Goal: Task Accomplishment & Management: Use online tool/utility

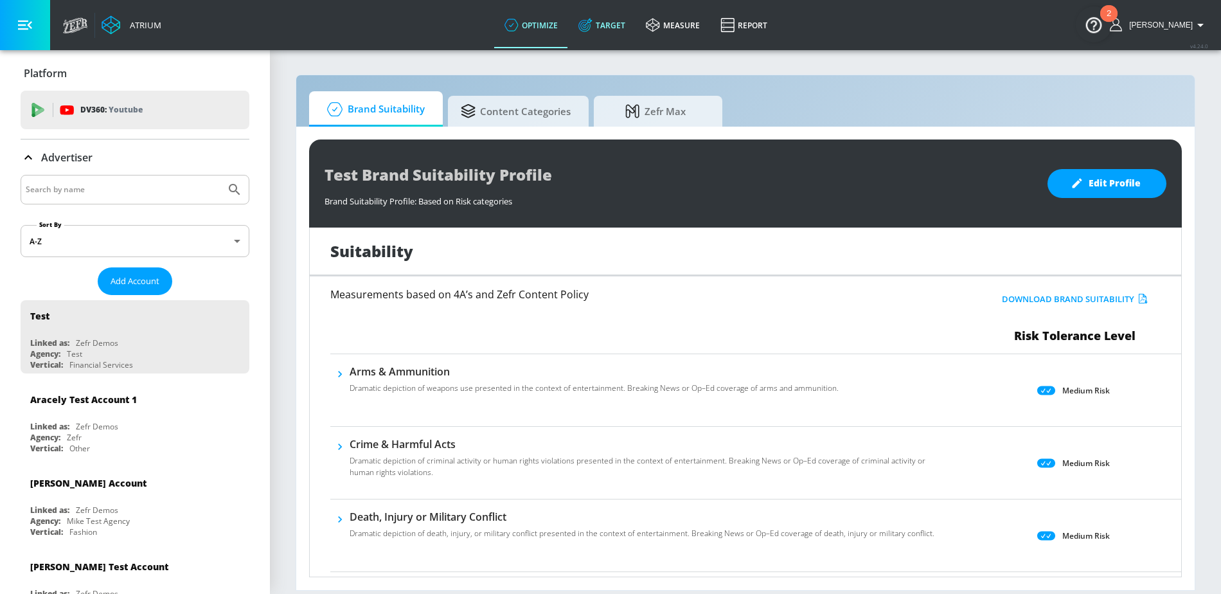
click at [611, 27] on link "Target" at bounding box center [601, 25] width 67 height 46
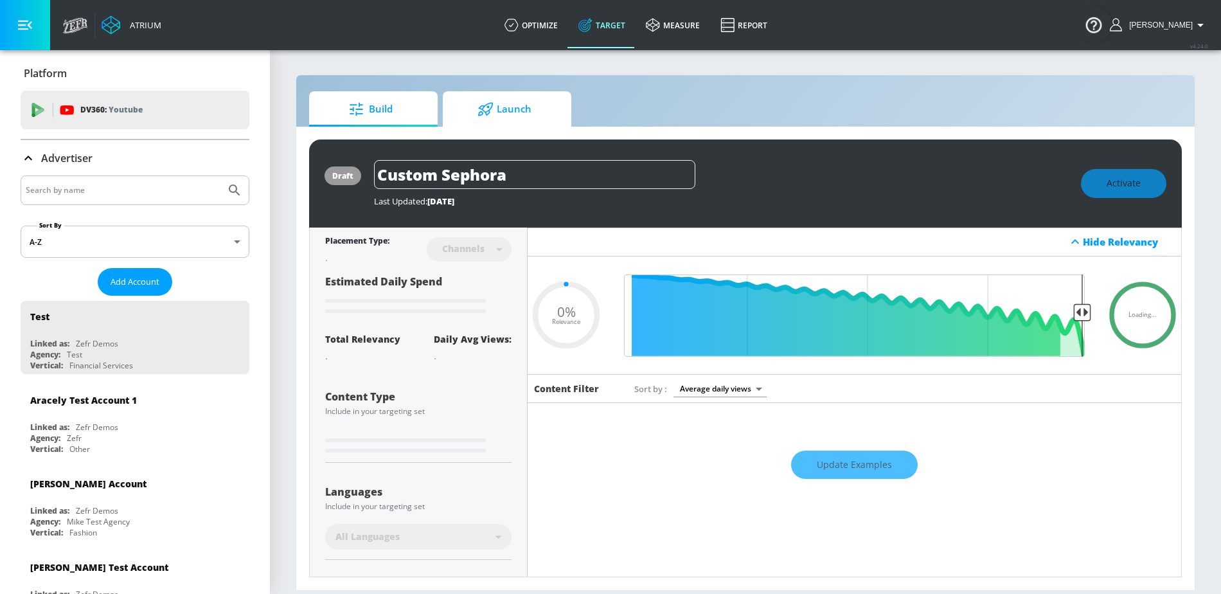
type input "0.05"
click at [492, 107] on icon at bounding box center [485, 109] width 16 height 14
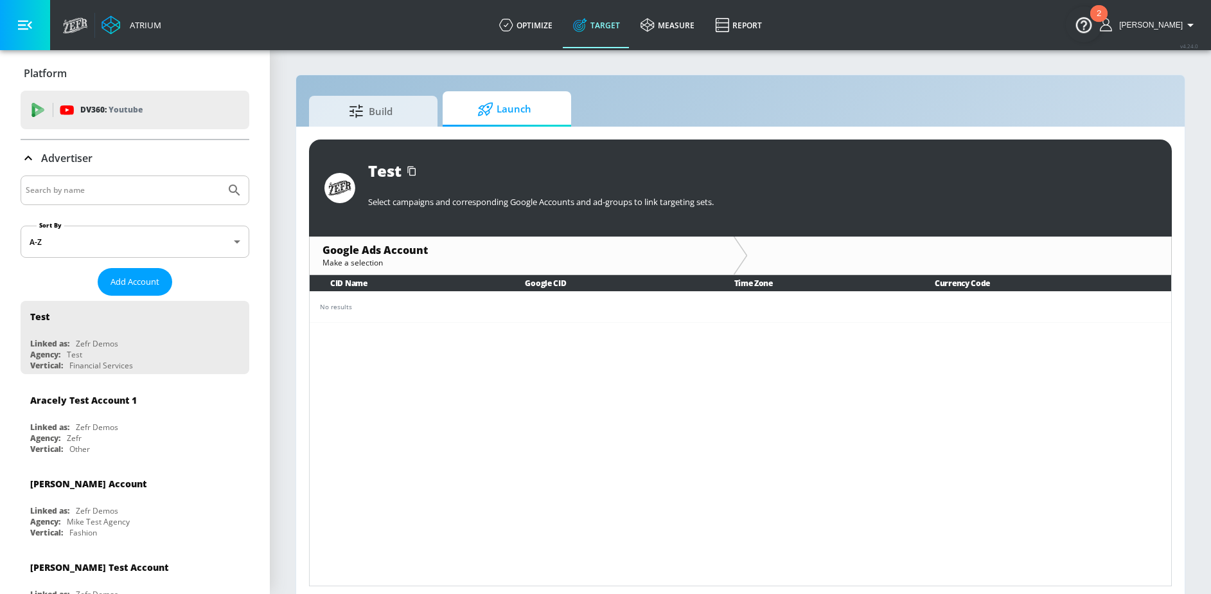
click at [111, 193] on input "Search by name" at bounding box center [123, 190] width 195 height 17
type input "B"
type input "General [PERSON_NAME]"
click at [220, 176] on button "Submit Search" at bounding box center [234, 190] width 28 height 28
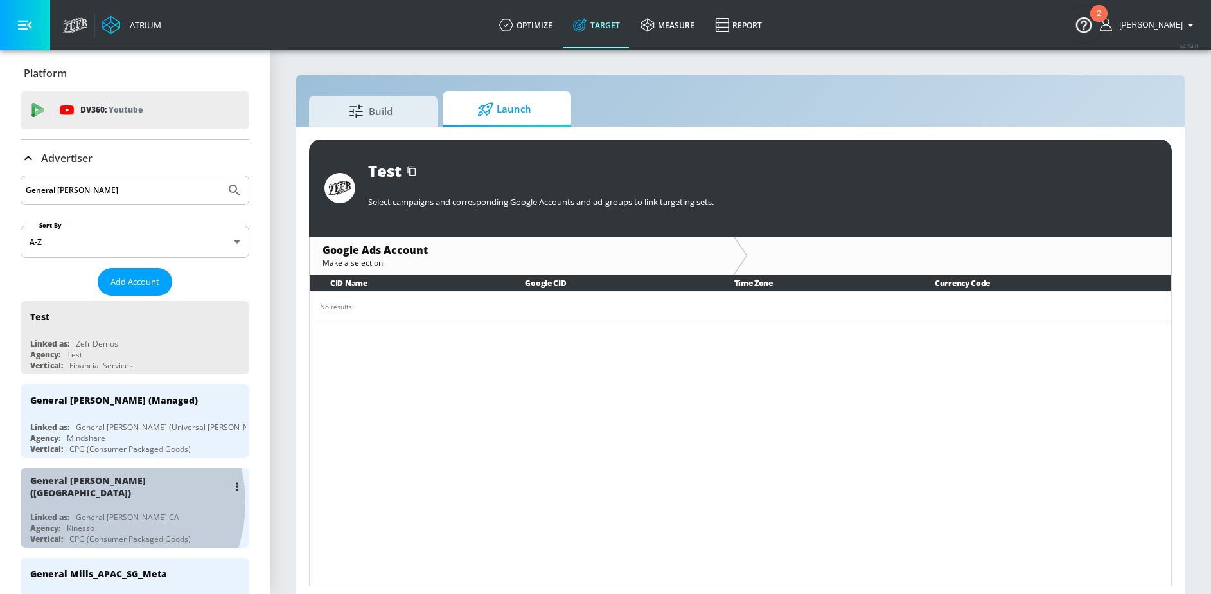
click at [96, 502] on div "General [PERSON_NAME] ([GEOGRAPHIC_DATA]) Linked as: General [PERSON_NAME] CA A…" at bounding box center [135, 508] width 229 height 80
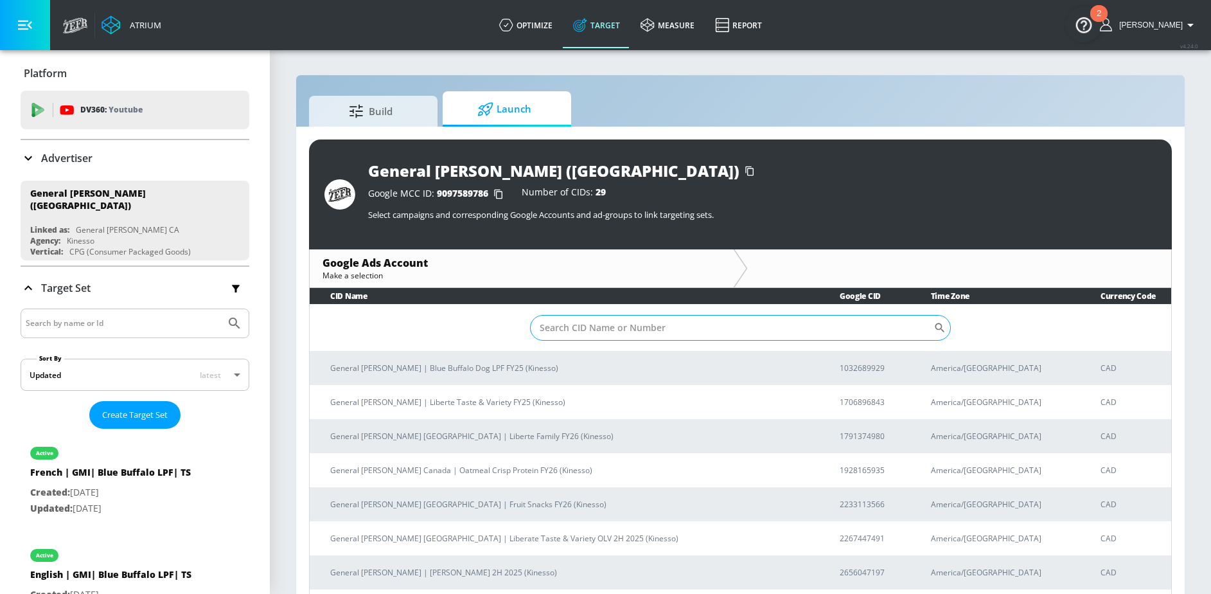
click at [574, 316] on input "Sort By" at bounding box center [731, 328] width 403 height 26
paste input "6835847366"
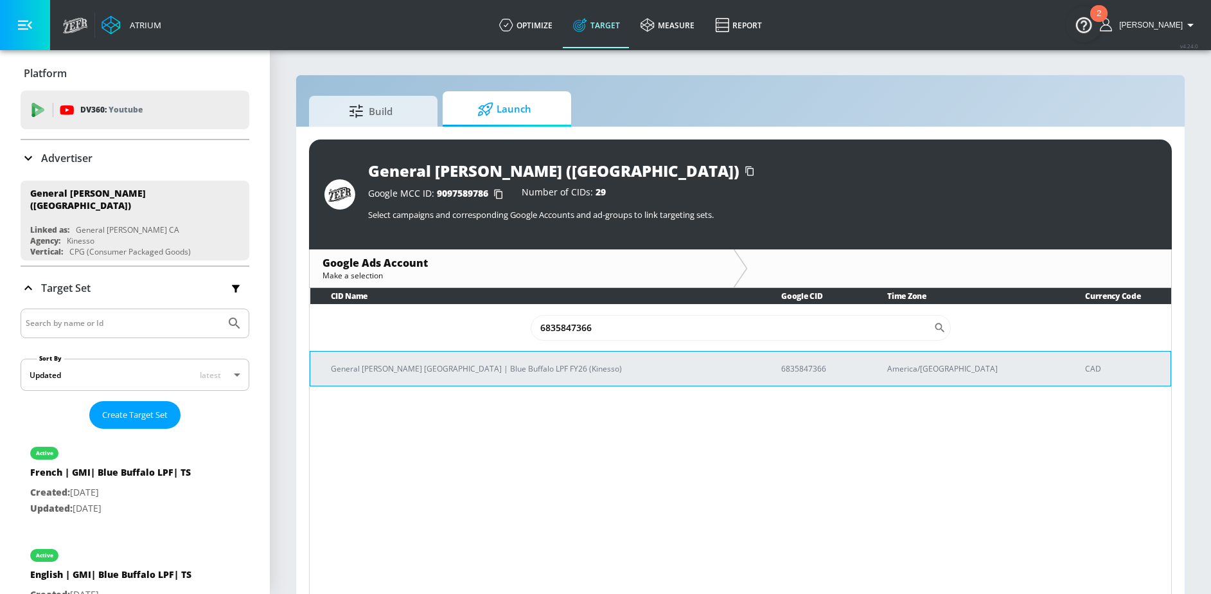
type input "6835847366"
click at [438, 359] on td "General [PERSON_NAME] [GEOGRAPHIC_DATA] | Blue Buffalo LPF FY26 (Kinesso)" at bounding box center [535, 368] width 451 height 35
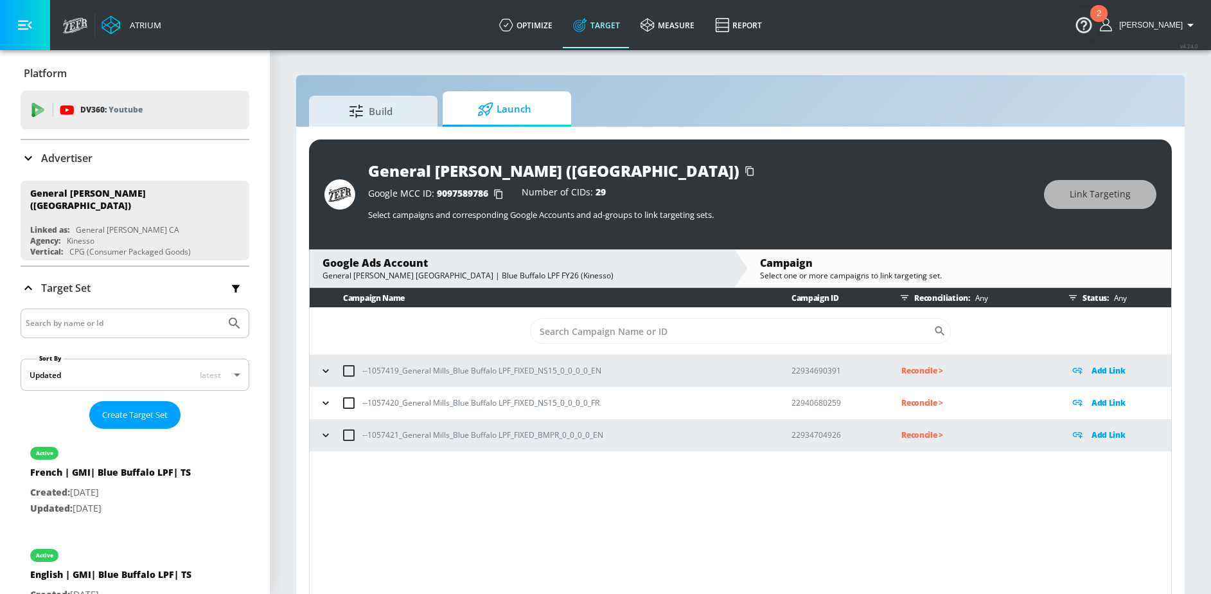
scroll to position [19, 0]
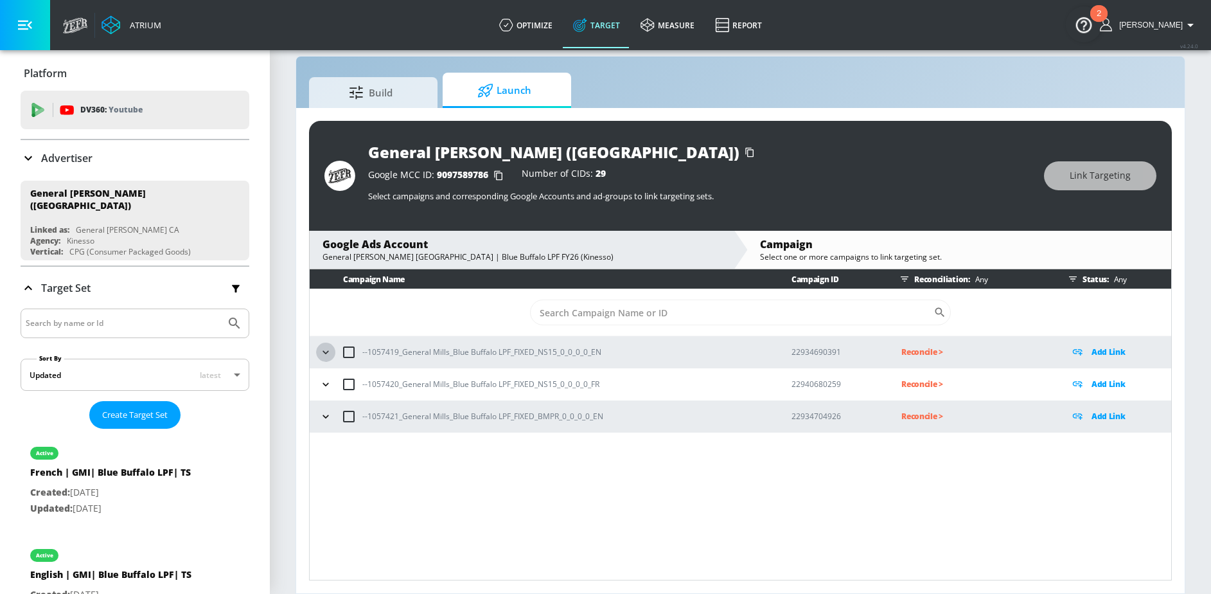
click at [331, 351] on icon "button" at bounding box center [325, 352] width 13 height 13
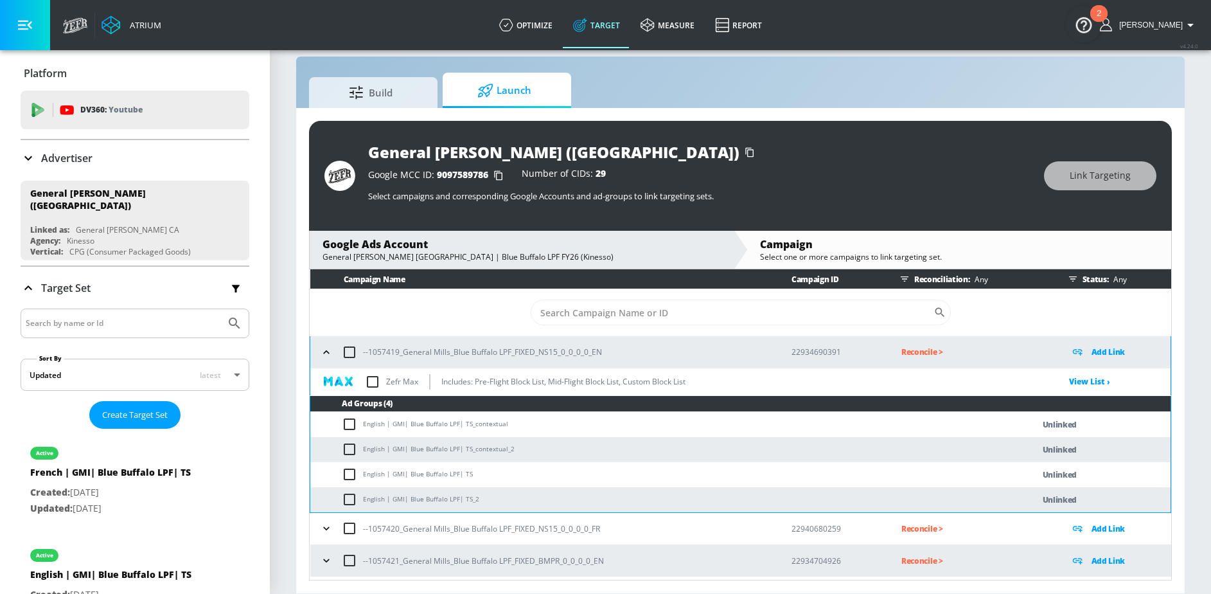
click at [326, 351] on icon "button" at bounding box center [326, 352] width 13 height 13
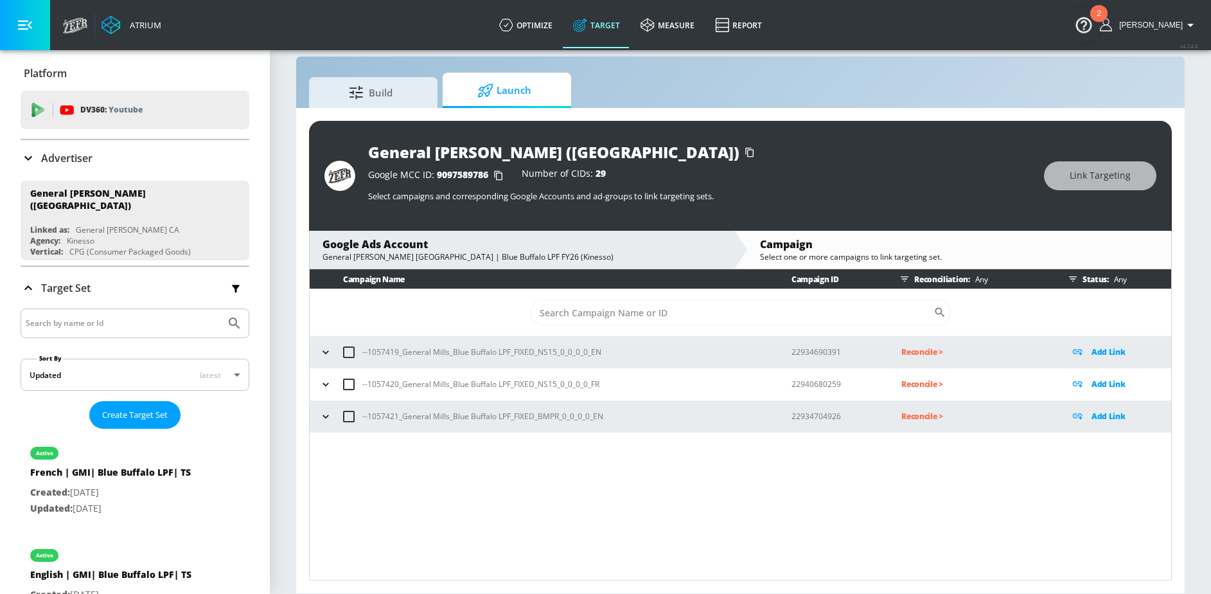
click at [326, 351] on icon "button" at bounding box center [326, 351] width 6 height 3
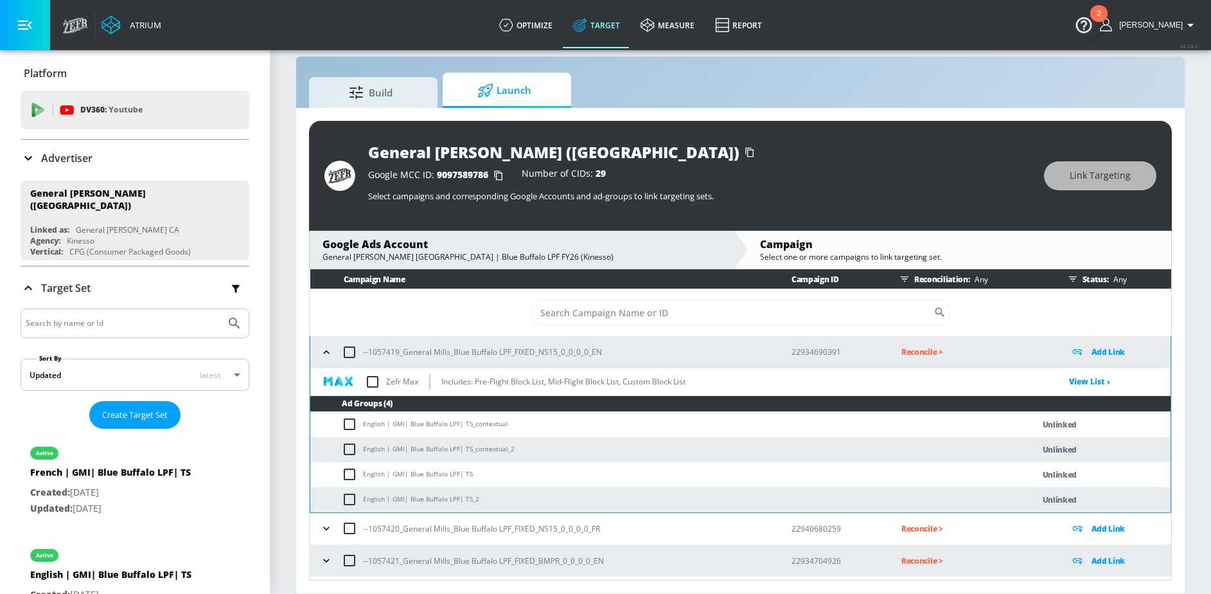
drag, startPoint x: 362, startPoint y: 425, endPoint x: 378, endPoint y: 424, distance: 15.4
click at [380, 425] on td "English | GMI| Blue Buffalo LPF| TS_contextual" at bounding box center [658, 424] width 697 height 25
drag, startPoint x: 364, startPoint y: 425, endPoint x: 444, endPoint y: 425, distance: 79.7
click at [444, 425] on td "English | GMI| Blue Buffalo LPF| TS_contextual" at bounding box center [658, 424] width 697 height 25
copy td "English | GMI| Blue Buffalo"
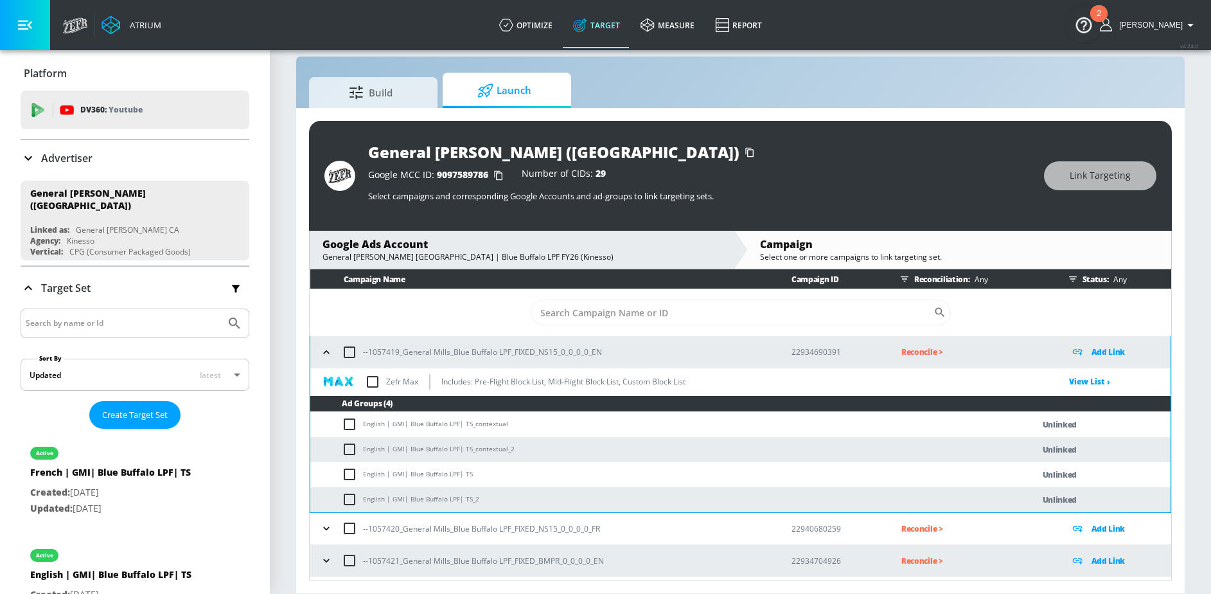
click at [432, 428] on td "English | GMI| Blue Buffalo LPF| TS_contextual" at bounding box center [658, 424] width 697 height 25
click at [359, 424] on input "checkbox" at bounding box center [352, 423] width 21 height 15
checkbox input "true"
click at [355, 448] on input "checkbox" at bounding box center [352, 448] width 21 height 15
checkbox input "true"
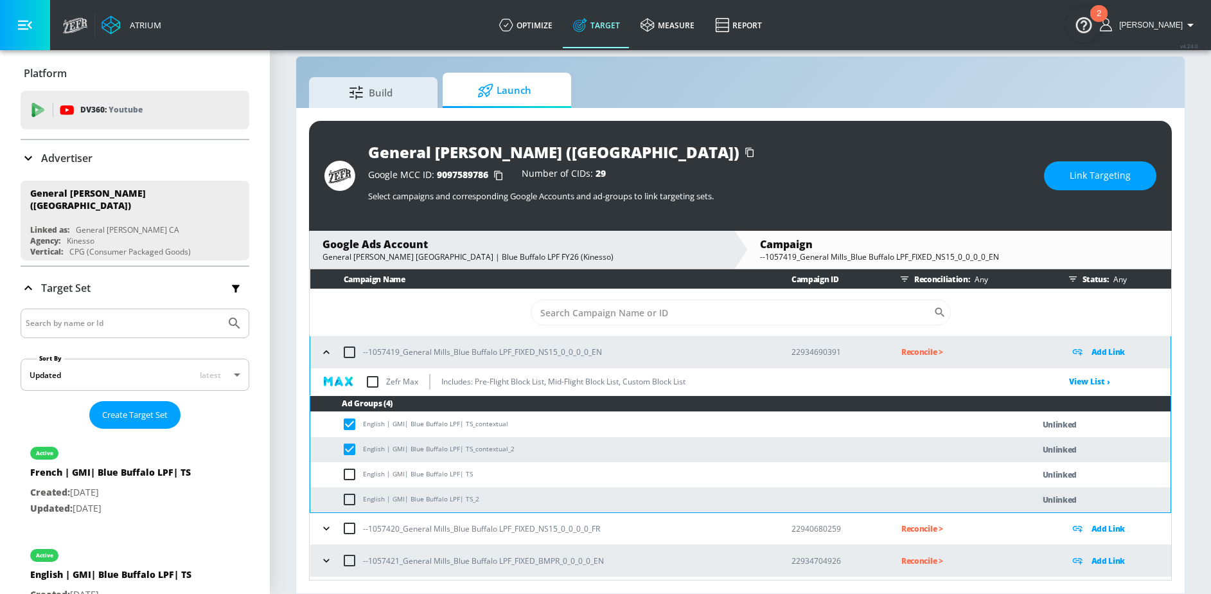
click at [355, 470] on input "checkbox" at bounding box center [352, 473] width 21 height 15
checkbox input "true"
click at [355, 493] on input "checkbox" at bounding box center [352, 498] width 21 height 15
checkbox input "true"
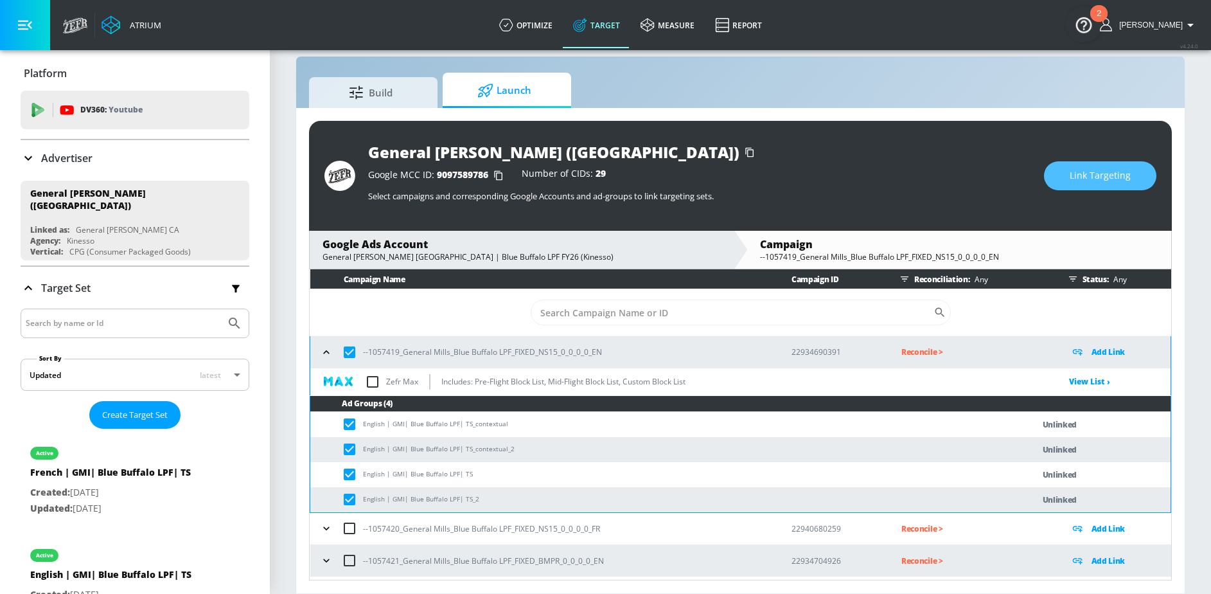
click at [1061, 179] on button "Link Targeting" at bounding box center [1100, 175] width 112 height 29
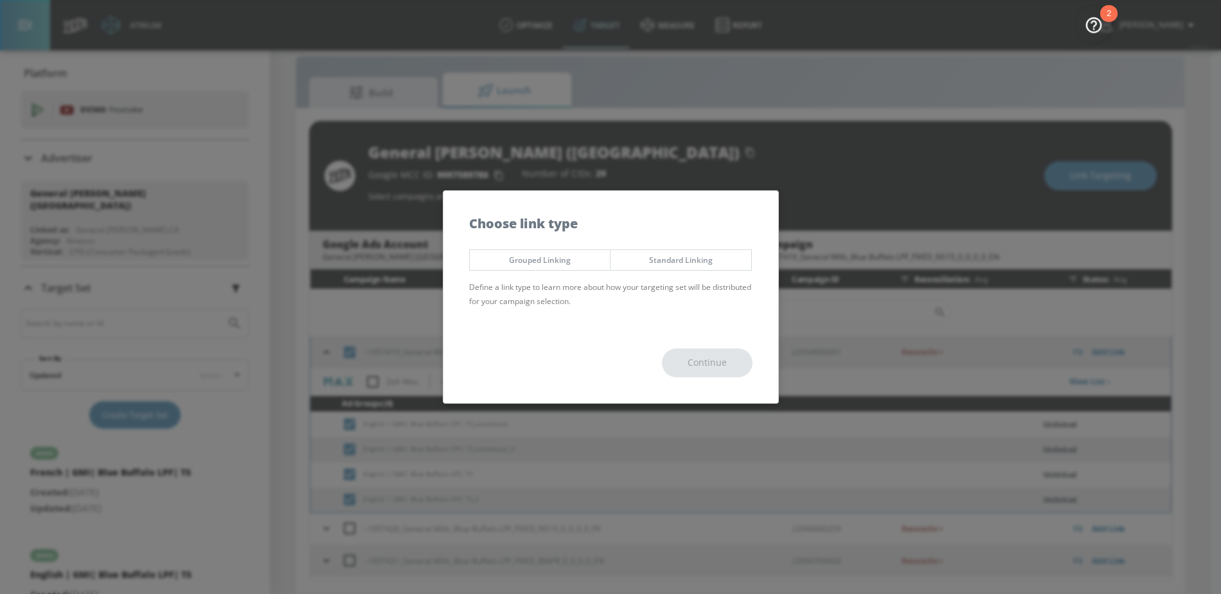
click at [515, 266] on span "Grouped Linking" at bounding box center [539, 259] width 121 height 13
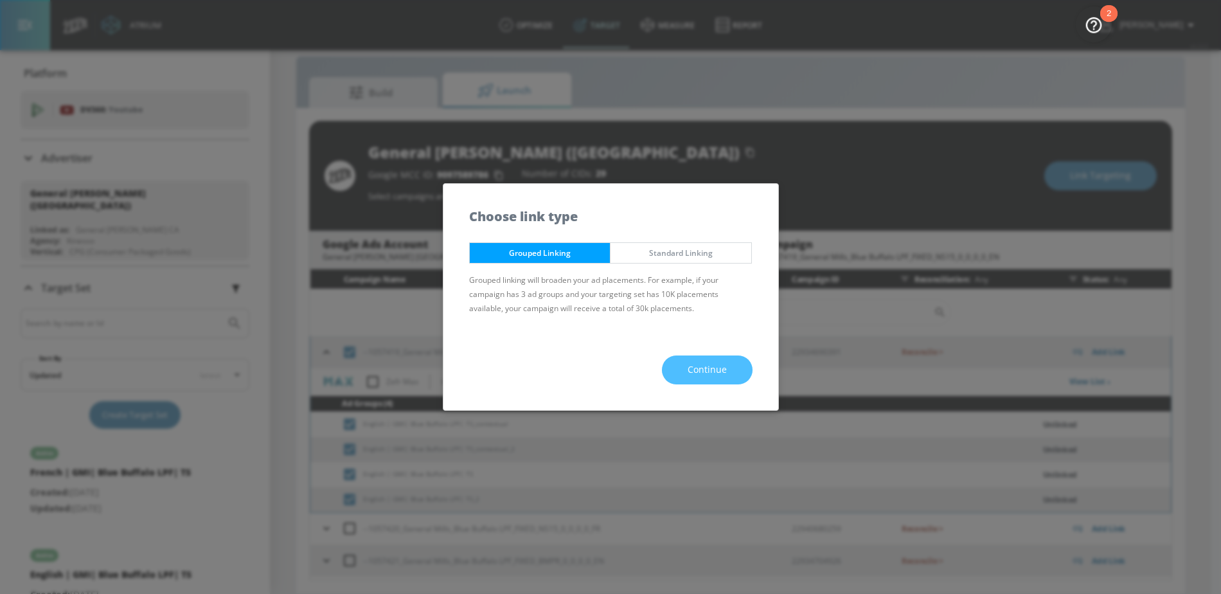
click at [704, 364] on span "Continue" at bounding box center [706, 370] width 39 height 16
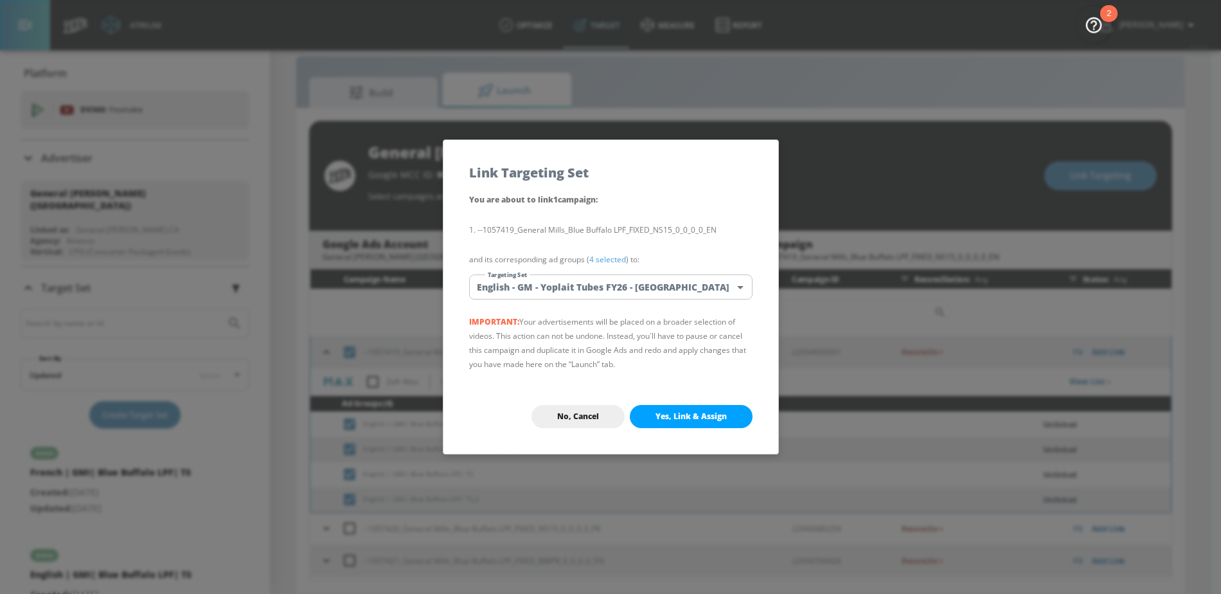
click at [578, 286] on body "Atrium optimize Target measure Report optimize Target measure Report v 4.24.0 […" at bounding box center [610, 287] width 1221 height 612
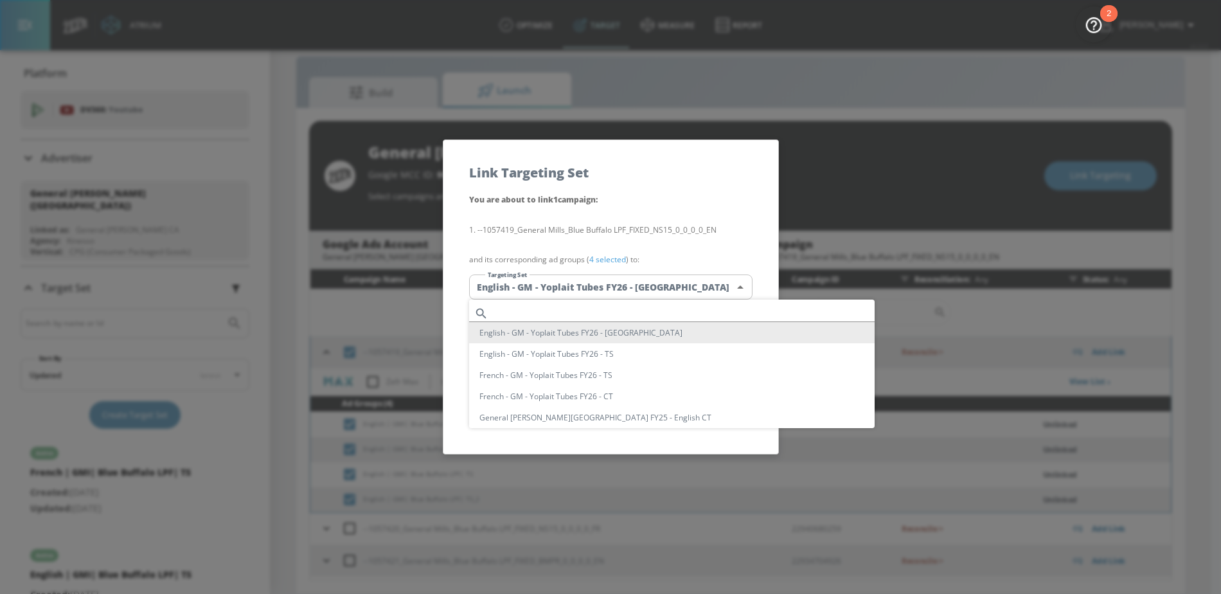
click at [526, 308] on input "text" at bounding box center [683, 313] width 381 height 17
paste input "English | GMI| Blue Buffalo"
drag, startPoint x: 547, startPoint y: 312, endPoint x: 436, endPoint y: 310, distance: 110.5
click at [436, 310] on div "English | GMI| Blue Buffalo English - GM - Yoplait Tubes FY26 - CT English - GM…" at bounding box center [610, 297] width 1221 height 594
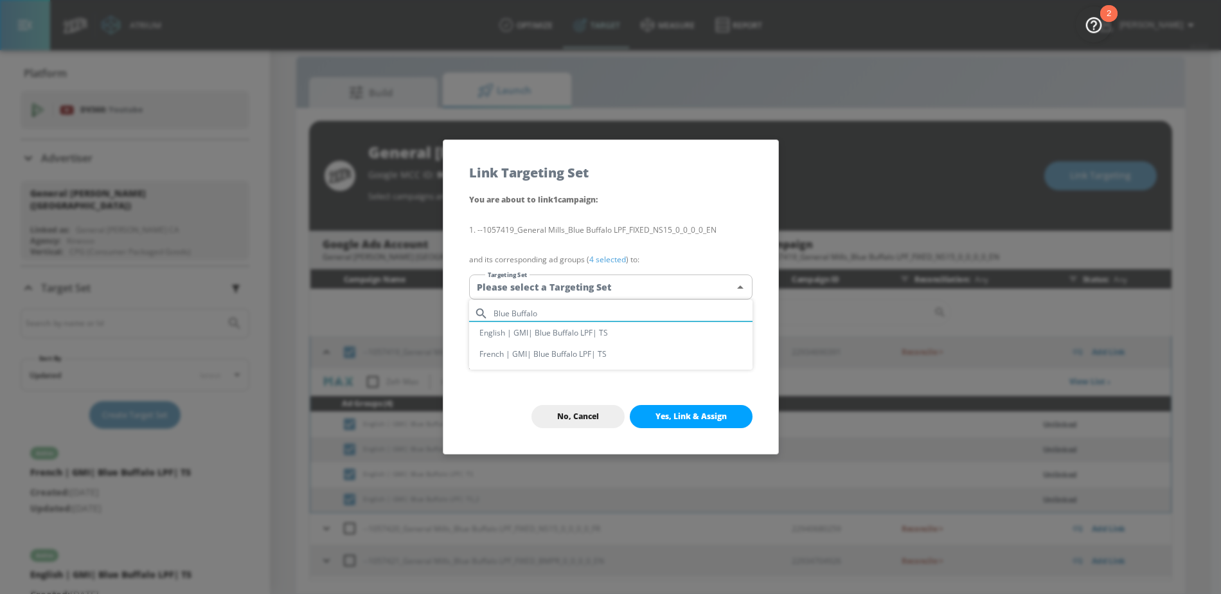
type input "Blue Buffalo"
click at [536, 331] on li "English | GMI| Blue Buffalo LPF| TS" at bounding box center [610, 332] width 283 height 21
type input "71d54012-a35a-4694-990e-a365b48e2403"
click at [670, 414] on span "Yes, Link & Assign" at bounding box center [690, 416] width 71 height 10
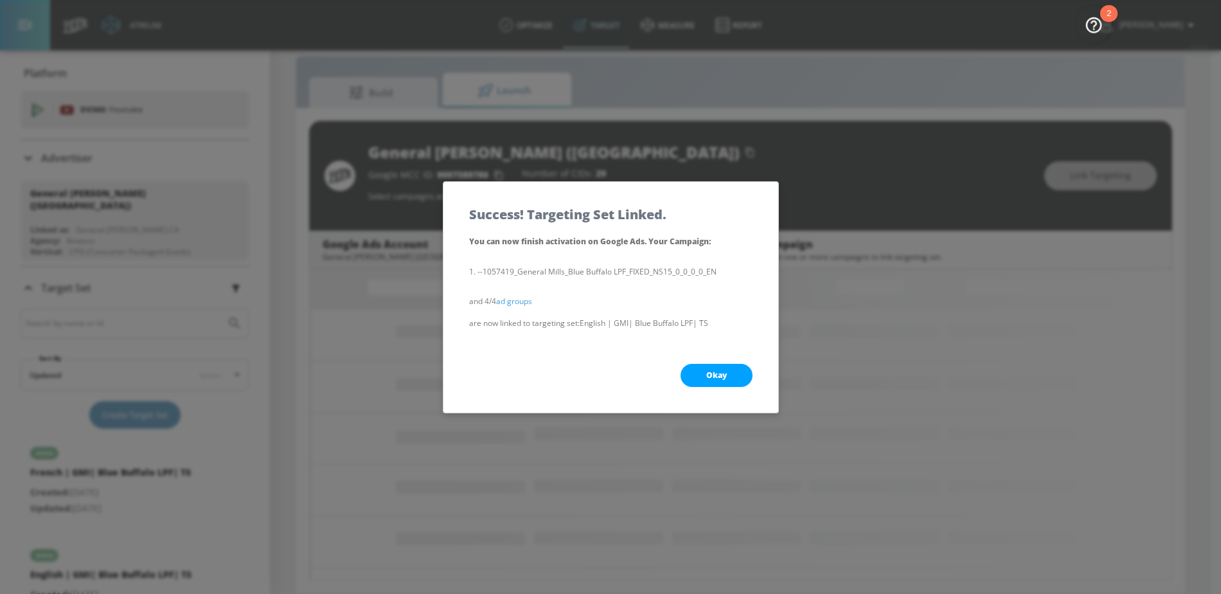
click at [693, 372] on button "Okay" at bounding box center [716, 375] width 72 height 23
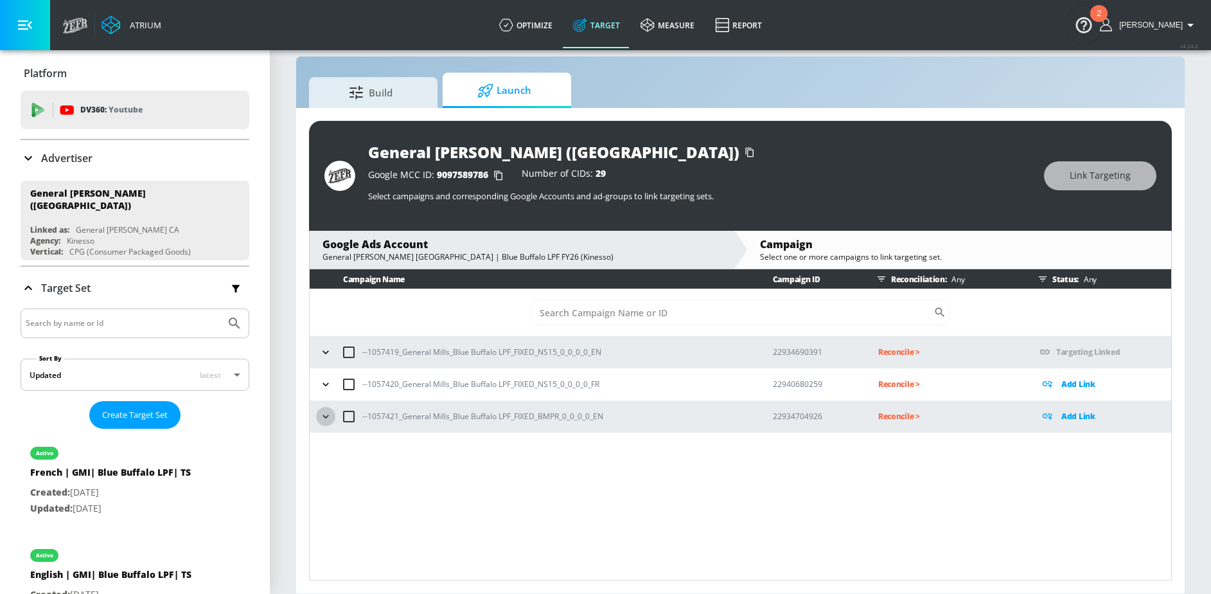
click at [322, 416] on icon "button" at bounding box center [325, 416] width 13 height 13
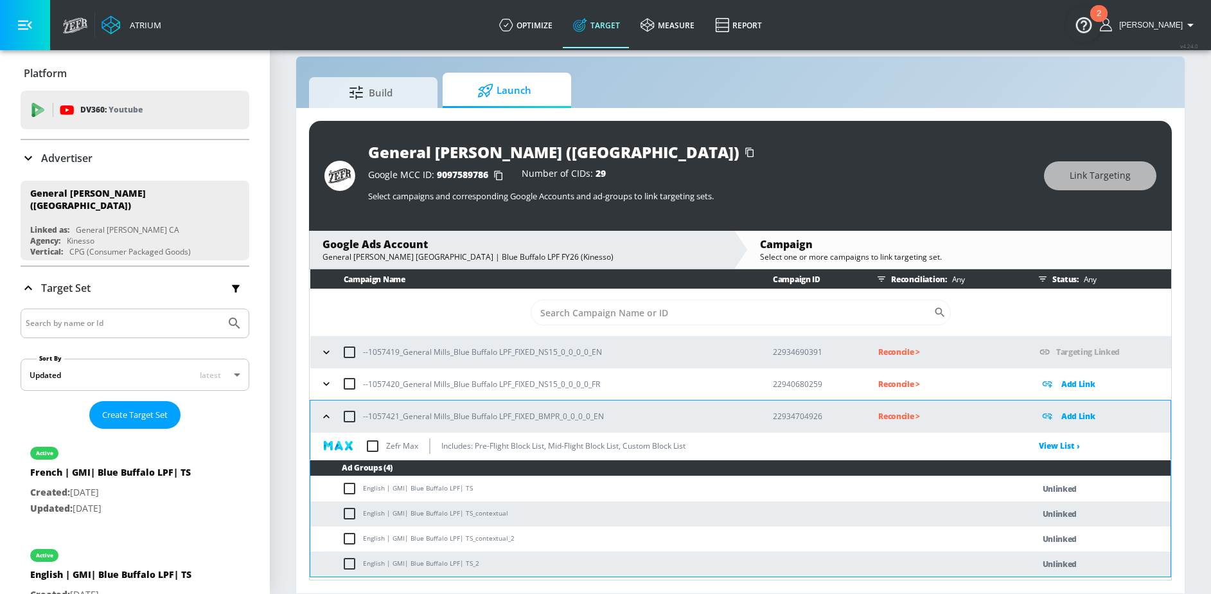
click at [352, 484] on input "checkbox" at bounding box center [352, 488] width 21 height 15
checkbox input "true"
click at [352, 513] on input "checkbox" at bounding box center [352, 513] width 21 height 15
checkbox input "true"
click at [350, 536] on input "checkbox" at bounding box center [352, 538] width 21 height 15
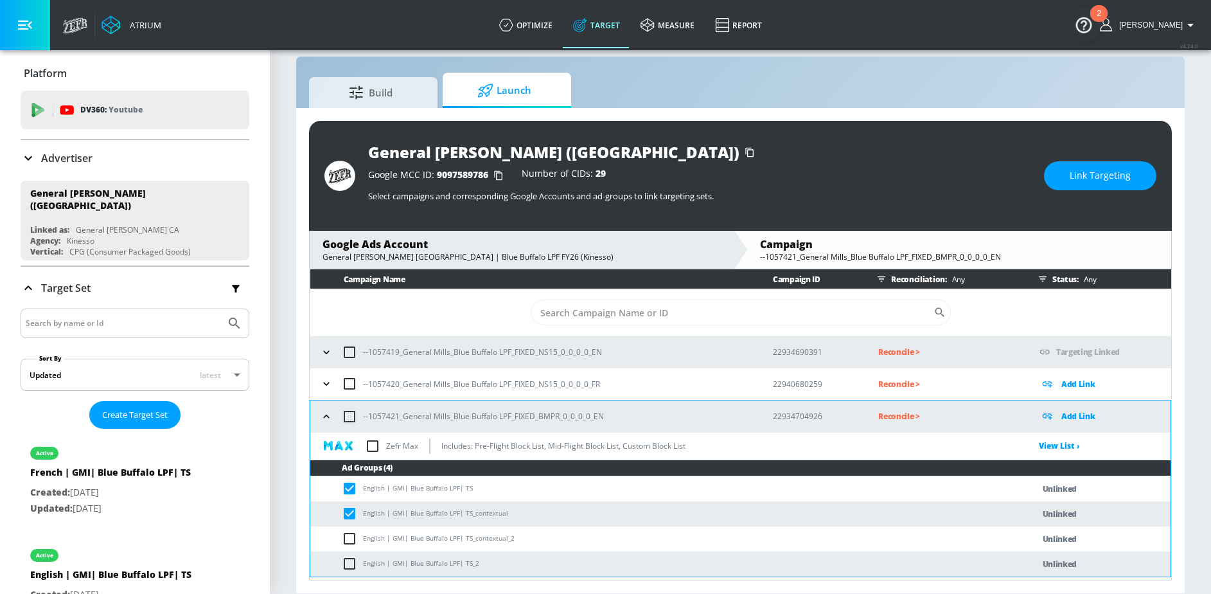
checkbox input "true"
click at [350, 570] on input "checkbox" at bounding box center [352, 563] width 21 height 15
checkbox input "true"
click at [1096, 186] on button "Link Targeting" at bounding box center [1100, 175] width 112 height 29
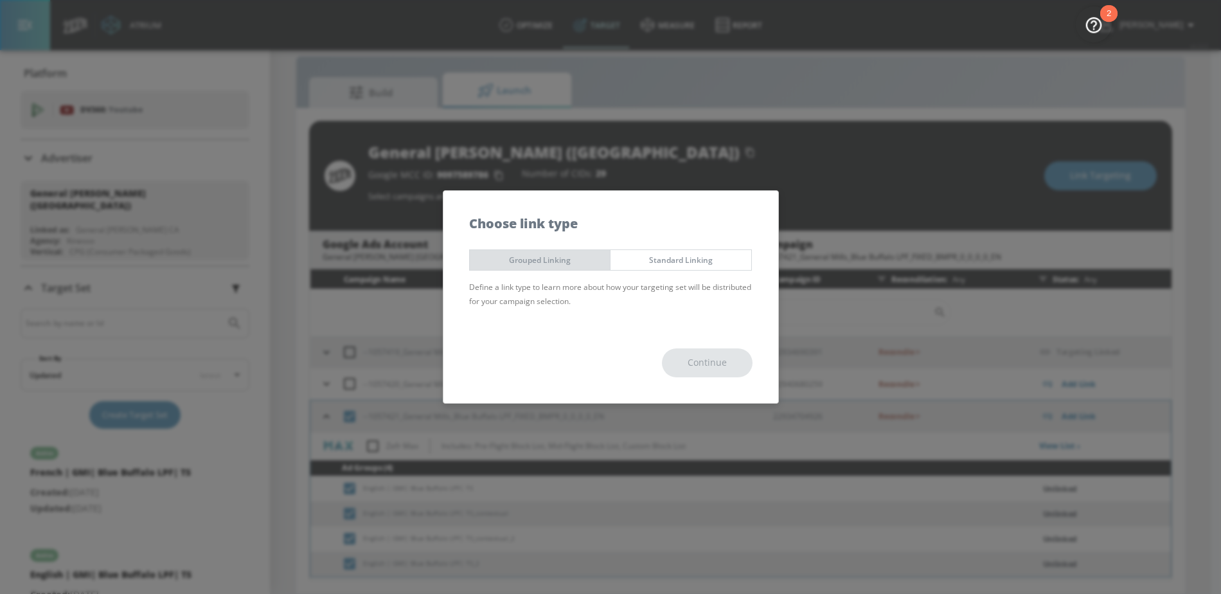
click at [595, 252] on button "Grouped Linking" at bounding box center [540, 259] width 142 height 21
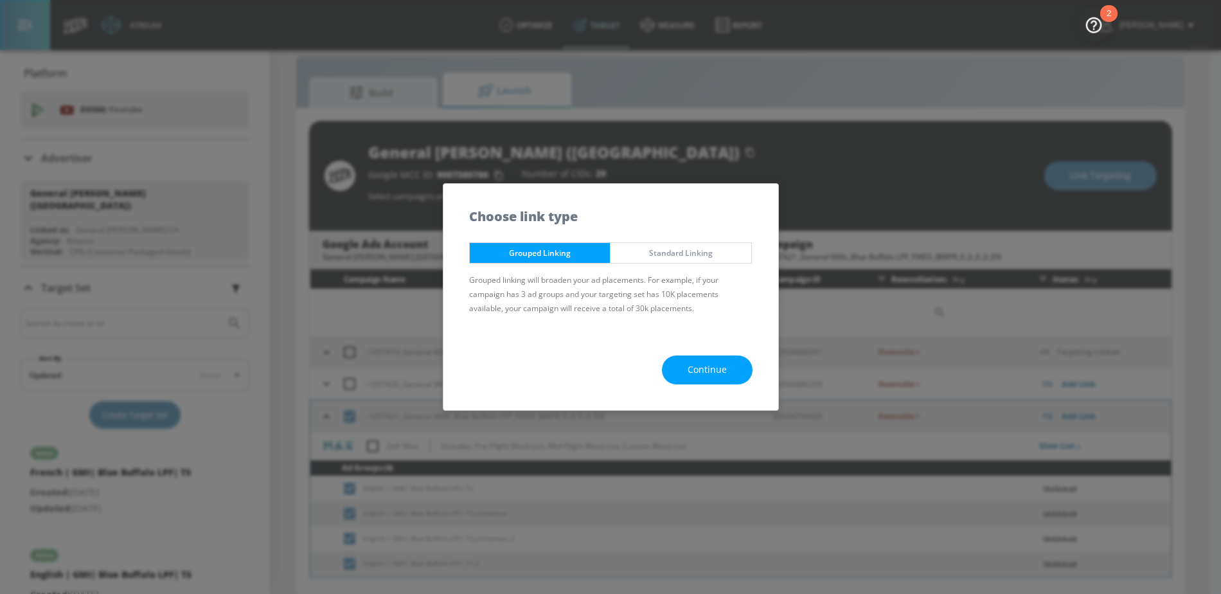
click at [677, 362] on button "Continue" at bounding box center [707, 369] width 91 height 29
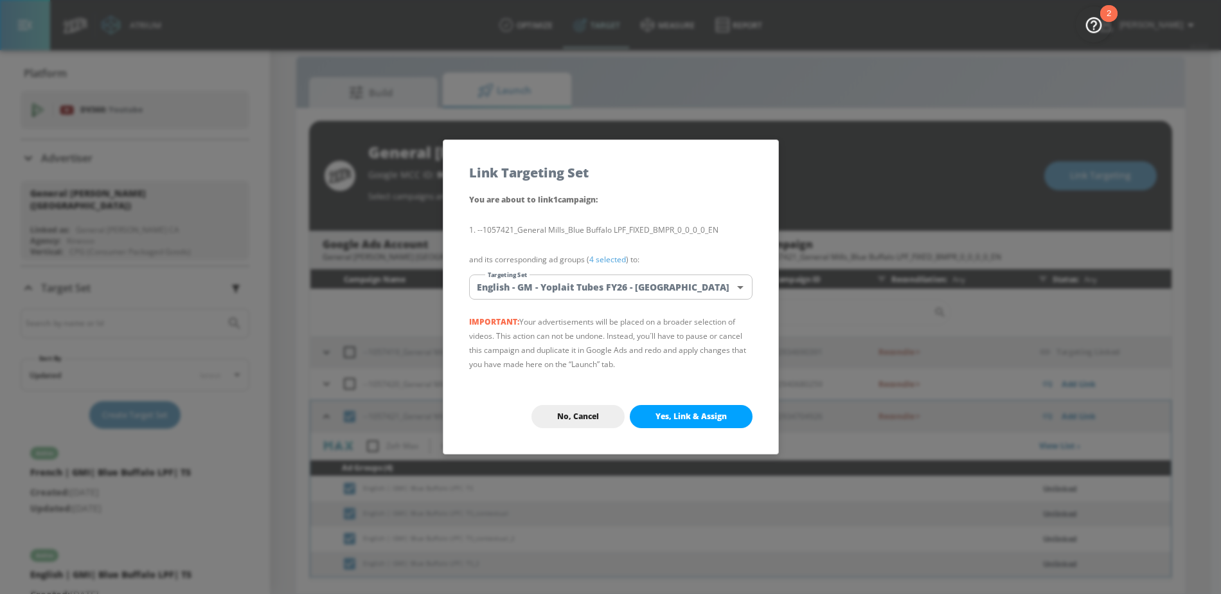
click at [551, 281] on body "Atrium optimize Target measure Report optimize Target measure Report v 4.24.0 […" at bounding box center [610, 287] width 1221 height 612
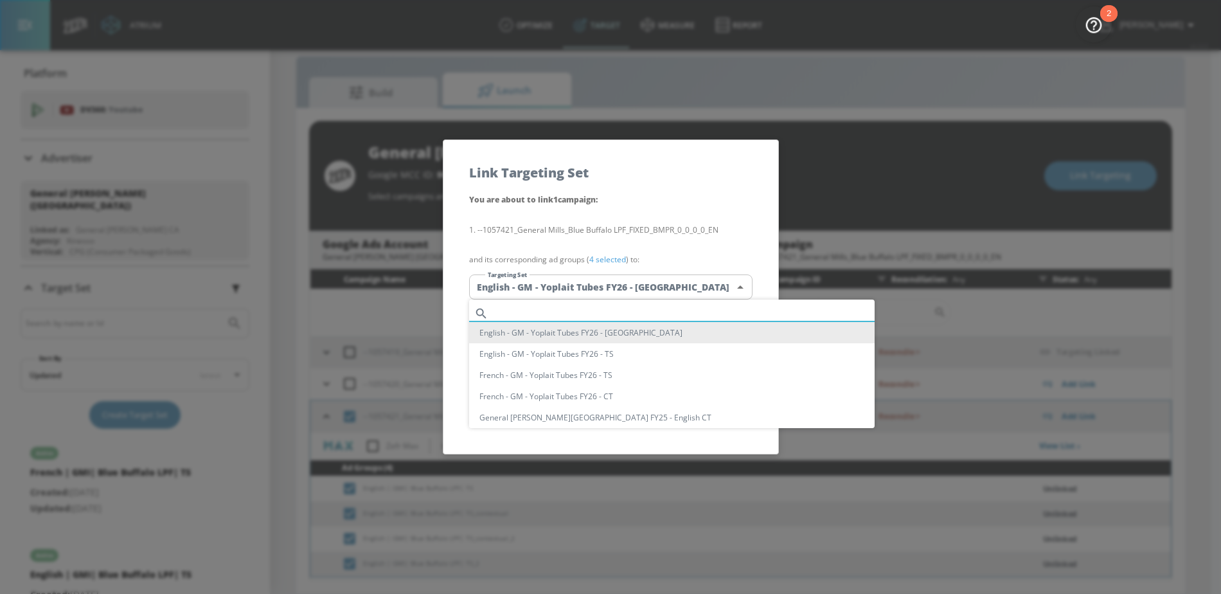
click at [520, 310] on input "text" at bounding box center [683, 313] width 381 height 17
paste input "English | GMI| Blue Buffalo"
drag, startPoint x: 548, startPoint y: 314, endPoint x: 454, endPoint y: 312, distance: 93.8
click at [454, 312] on div "English | GMI| Blue Buffalo English - GM - Yoplait Tubes FY26 - CT English - GM…" at bounding box center [610, 297] width 1221 height 594
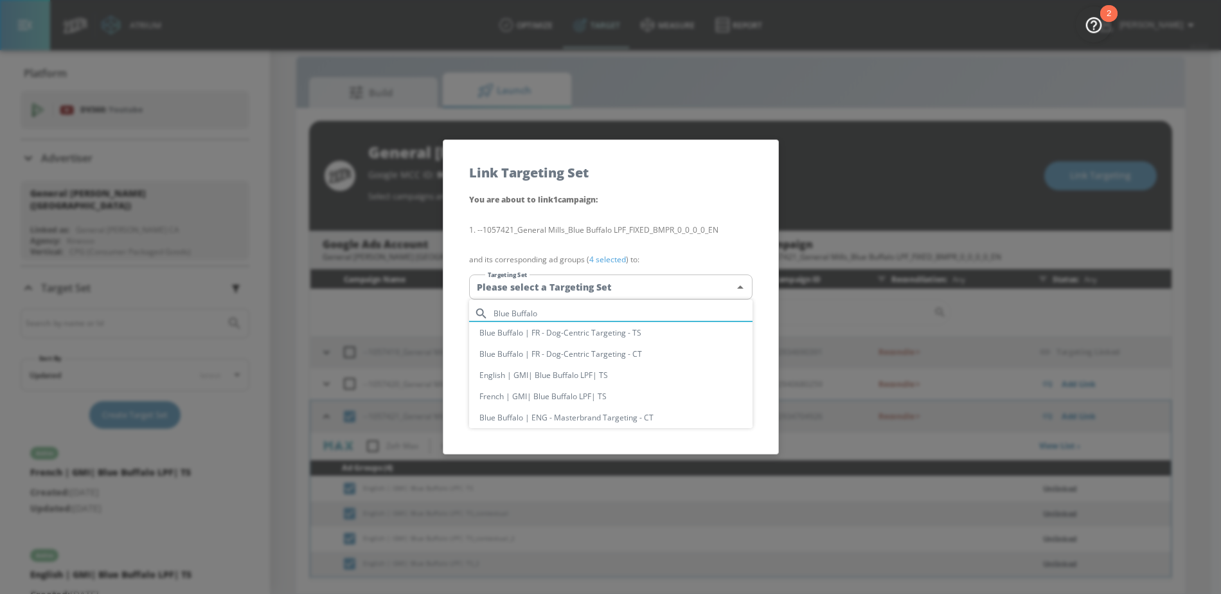
type input "Blue Buffalo"
click at [519, 375] on li "English | GMI| Blue Buffalo LPF| TS" at bounding box center [610, 374] width 283 height 21
type input "71d54012-a35a-4694-990e-a365b48e2403"
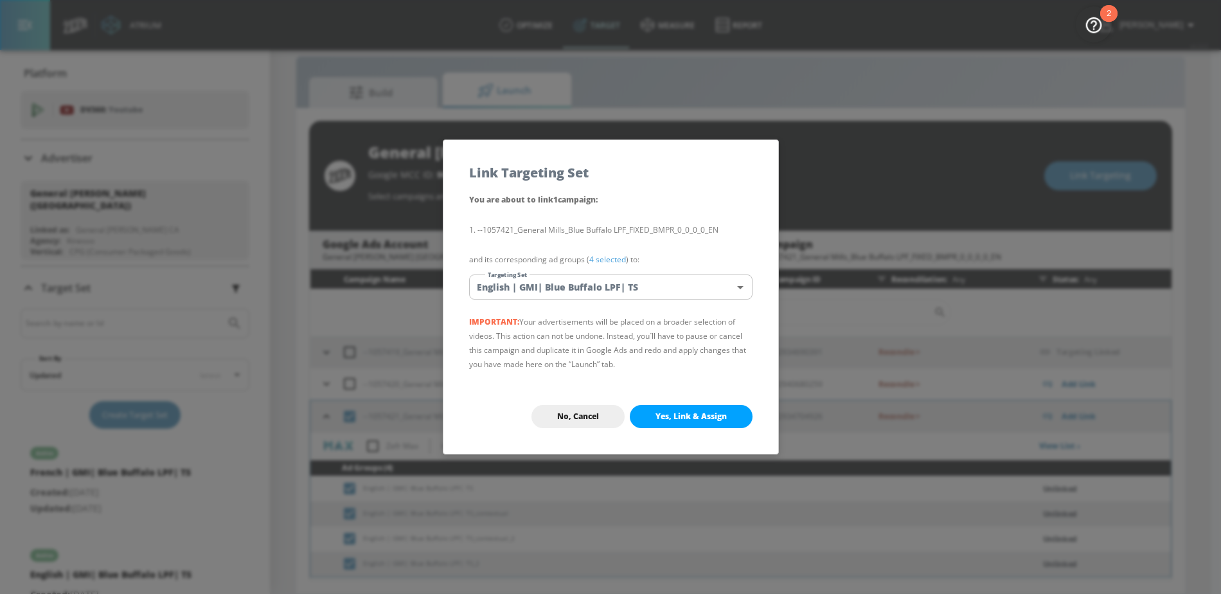
click at [698, 420] on span "Yes, Link & Assign" at bounding box center [690, 416] width 71 height 10
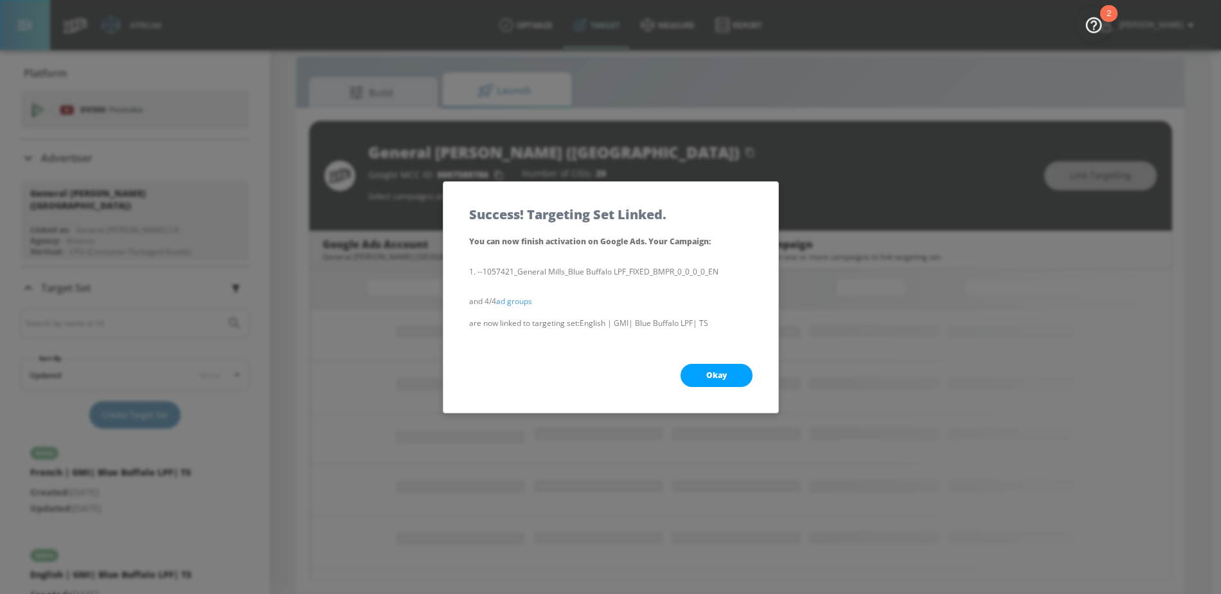
click at [720, 370] on span "Okay" at bounding box center [716, 375] width 21 height 10
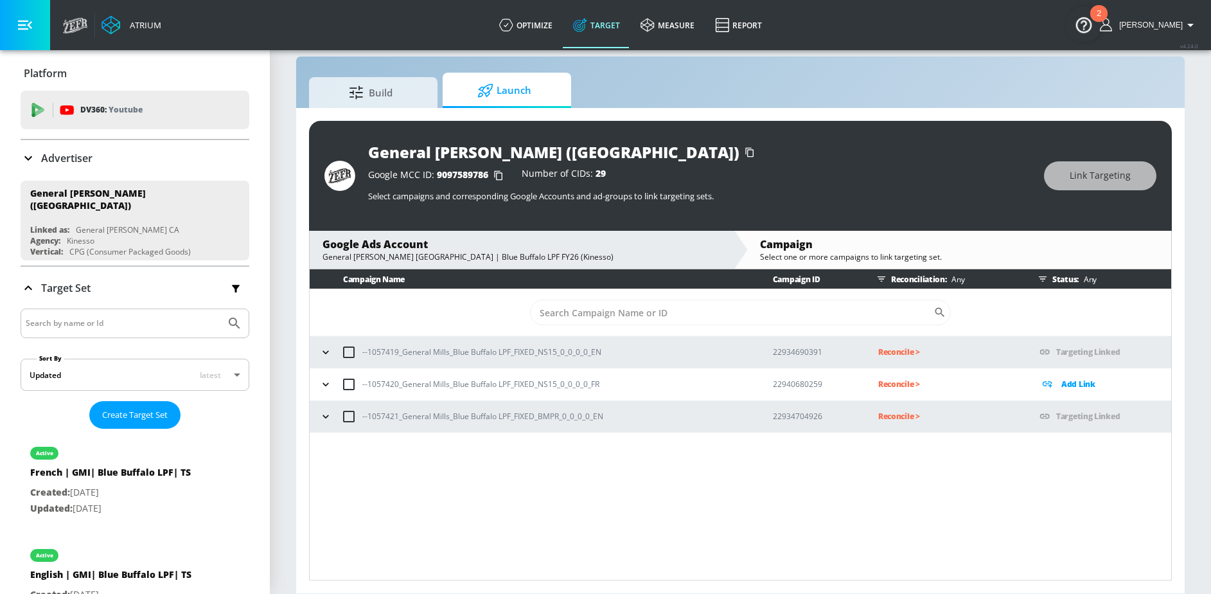
click at [324, 415] on icon "button" at bounding box center [326, 415] width 6 height 3
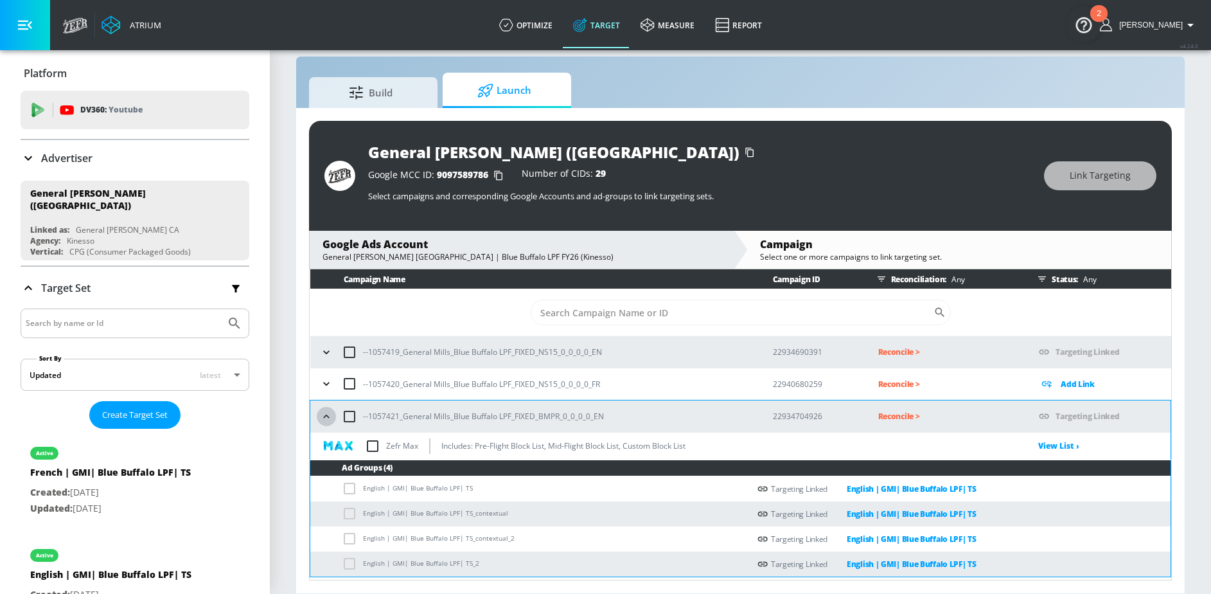
click at [324, 415] on icon "button" at bounding box center [326, 416] width 13 height 13
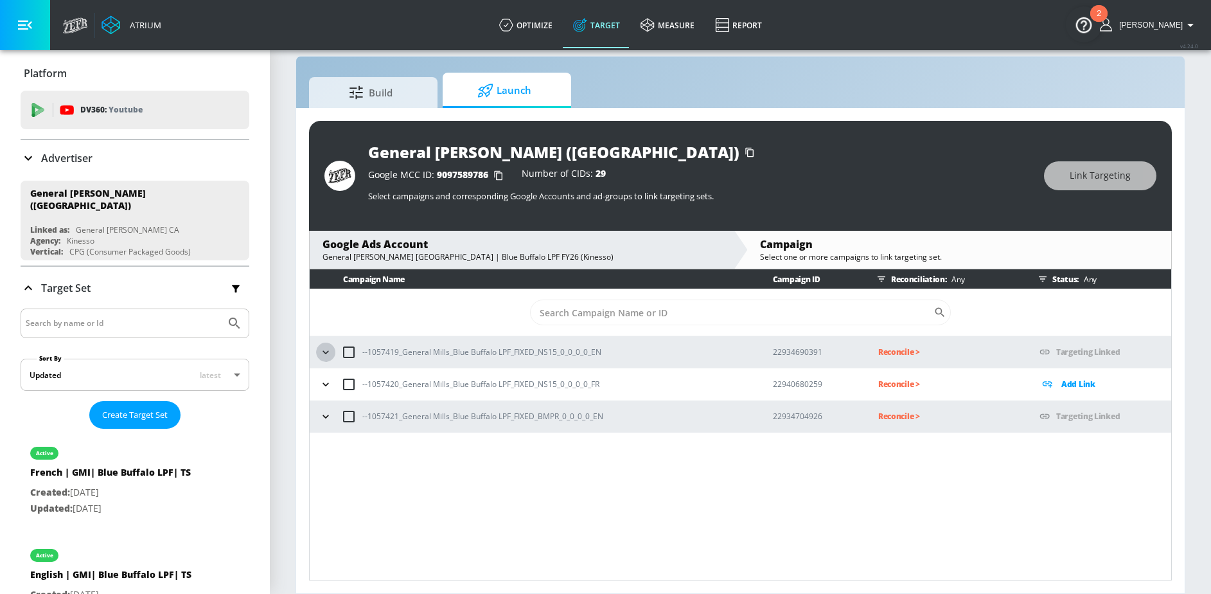
click at [323, 350] on icon "button" at bounding box center [325, 352] width 13 height 13
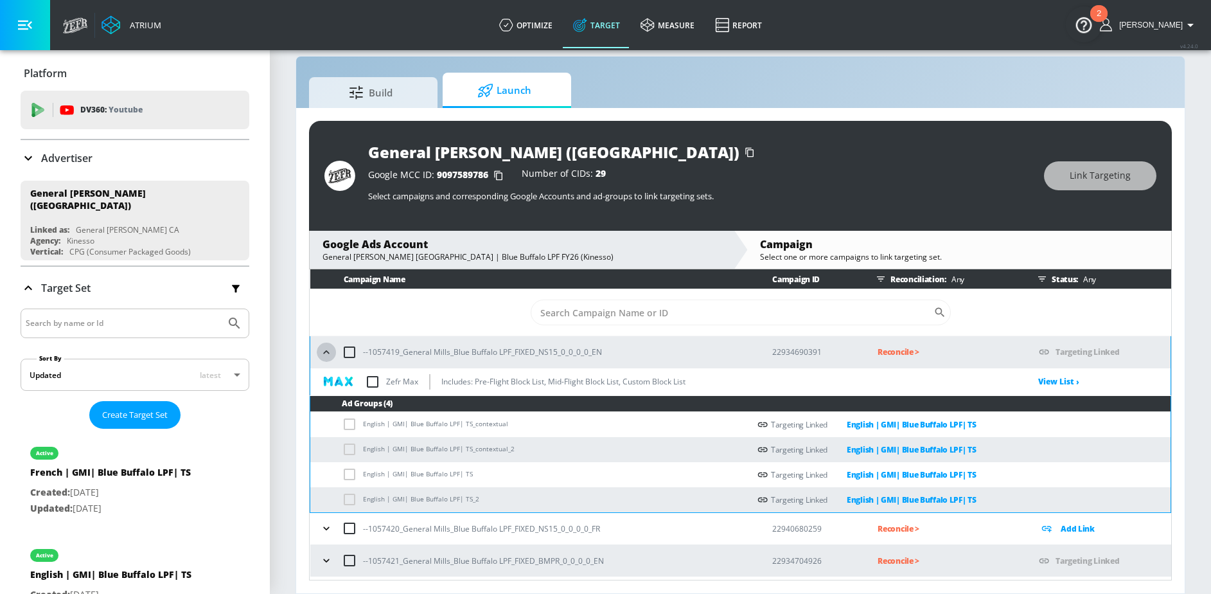
click at [324, 350] on icon "button" at bounding box center [326, 352] width 13 height 13
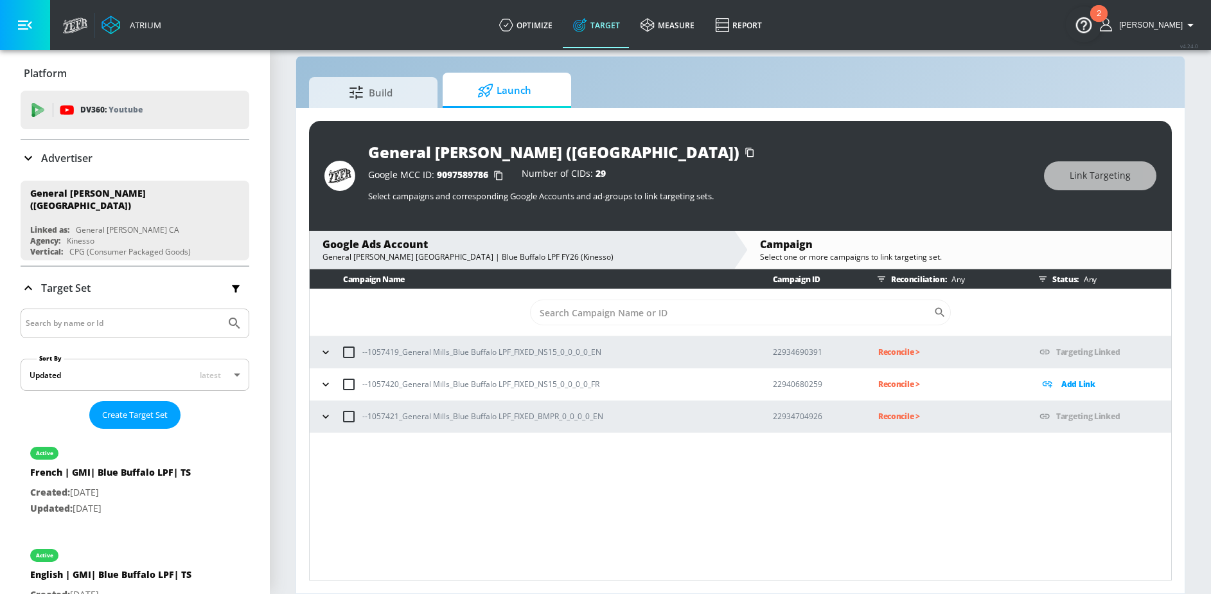
click at [321, 386] on icon "button" at bounding box center [325, 384] width 13 height 13
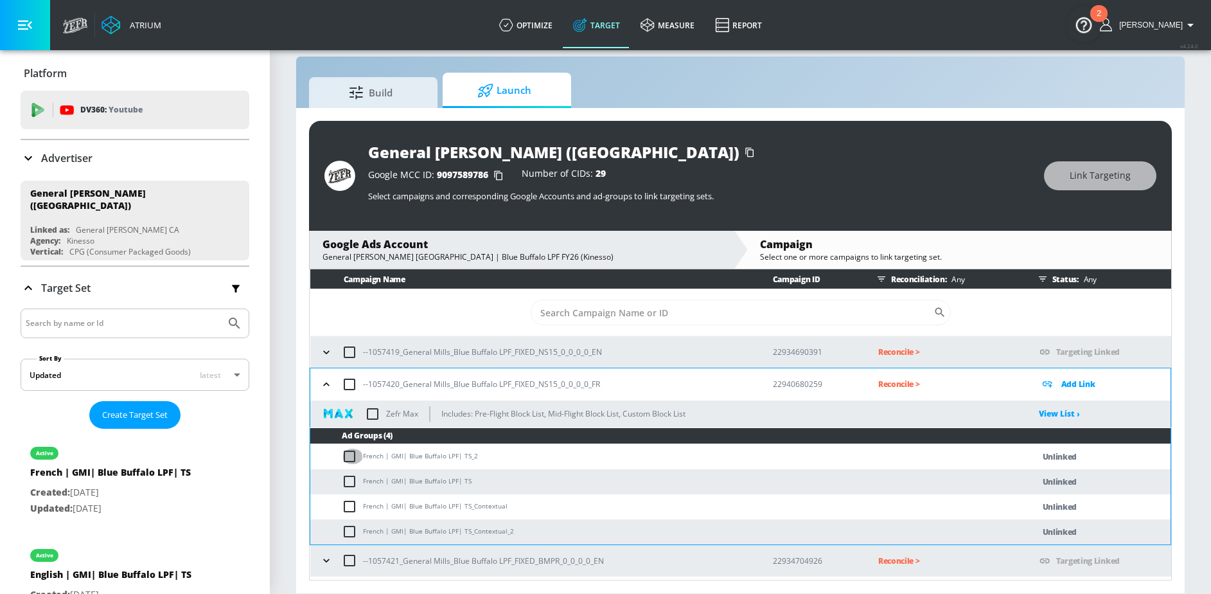
click at [345, 463] on input "checkbox" at bounding box center [352, 455] width 21 height 15
checkbox input "true"
click at [350, 477] on input "checkbox" at bounding box center [352, 481] width 21 height 15
checkbox input "true"
click at [350, 499] on input "checkbox" at bounding box center [352, 506] width 21 height 15
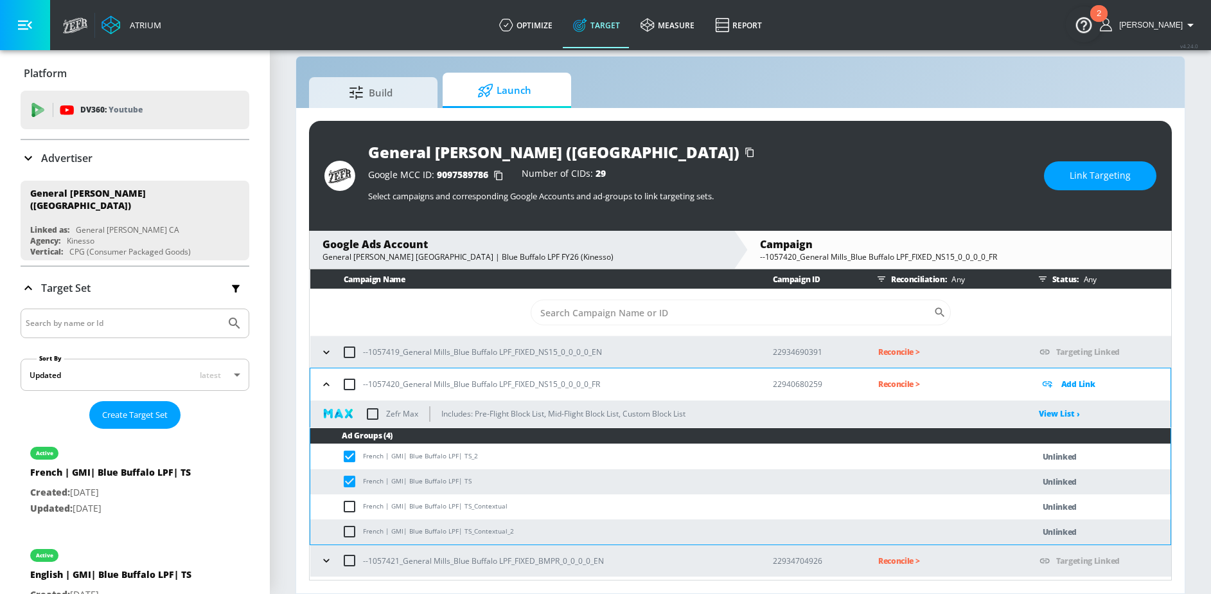
checkbox input "true"
click at [350, 527] on input "checkbox" at bounding box center [352, 531] width 21 height 15
checkbox input "true"
drag, startPoint x: 409, startPoint y: 456, endPoint x: 444, endPoint y: 456, distance: 35.3
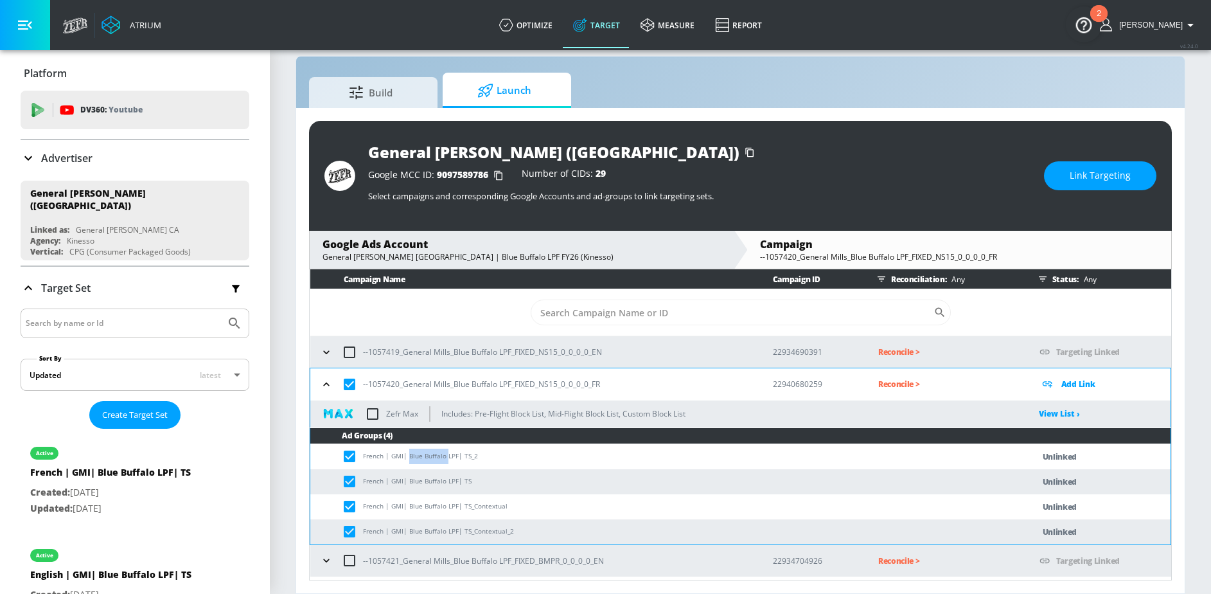
click at [445, 456] on td "French | GMI| Blue Buffalo LPF| TS_2" at bounding box center [658, 456] width 697 height 25
copy td "Blue Buffalo"
click at [1065, 176] on button "Link Targeting" at bounding box center [1100, 175] width 112 height 29
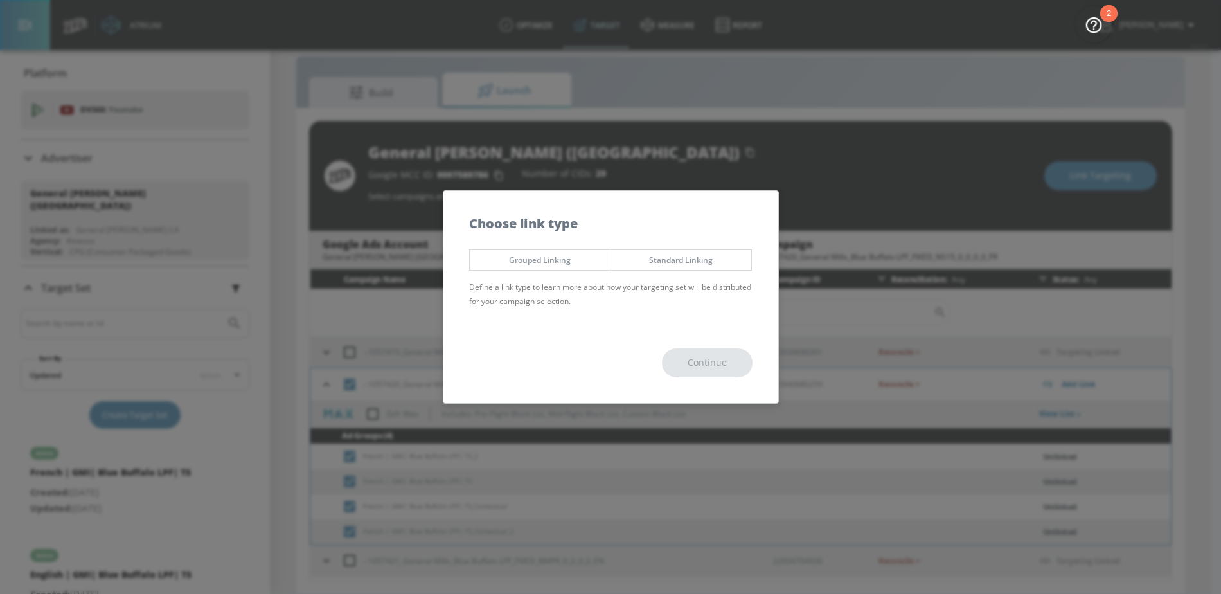
click at [590, 247] on div "Grouped Linking Standard Linking Define a link type to learn more about how you…" at bounding box center [610, 283] width 335 height 80
click at [590, 254] on span "Grouped Linking" at bounding box center [539, 259] width 121 height 13
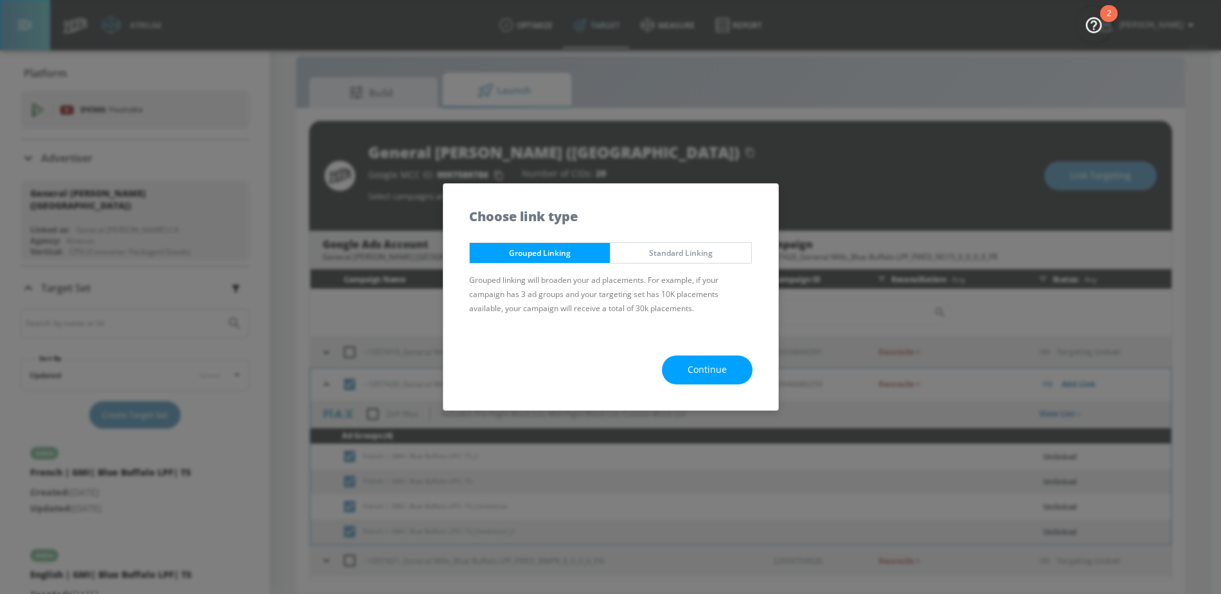
click at [680, 373] on button "Continue" at bounding box center [707, 369] width 91 height 29
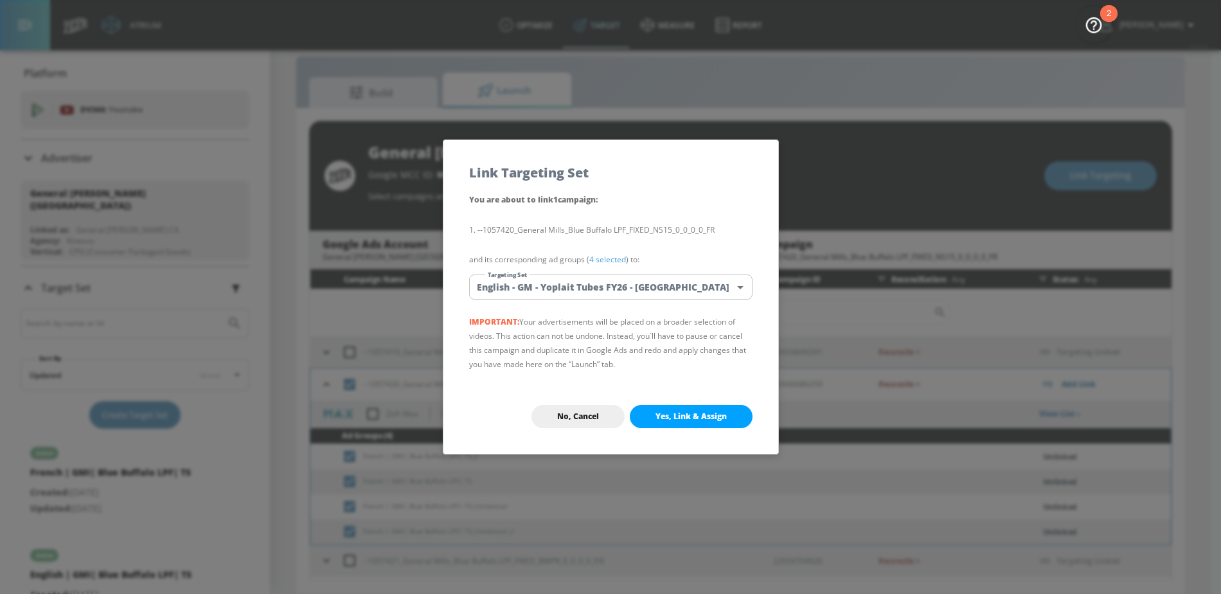
click at [594, 284] on body "Atrium optimize Target measure Report optimize Target measure Report v 4.24.0 […" at bounding box center [610, 287] width 1221 height 612
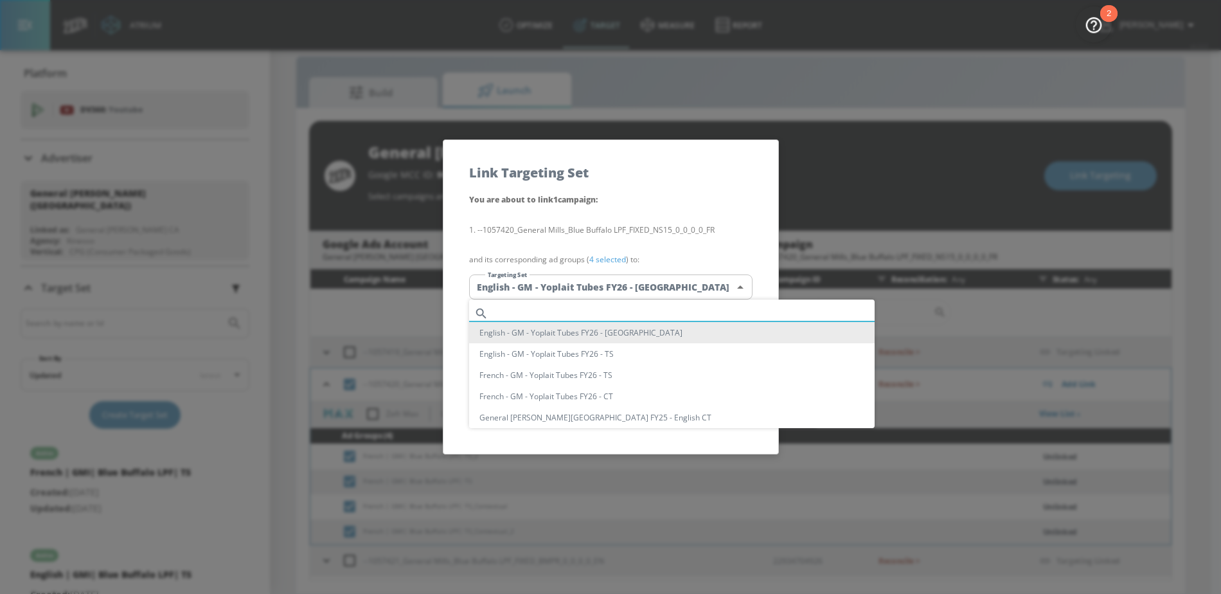
click at [545, 308] on input "text" at bounding box center [683, 313] width 381 height 17
paste input "Blue Buffalo"
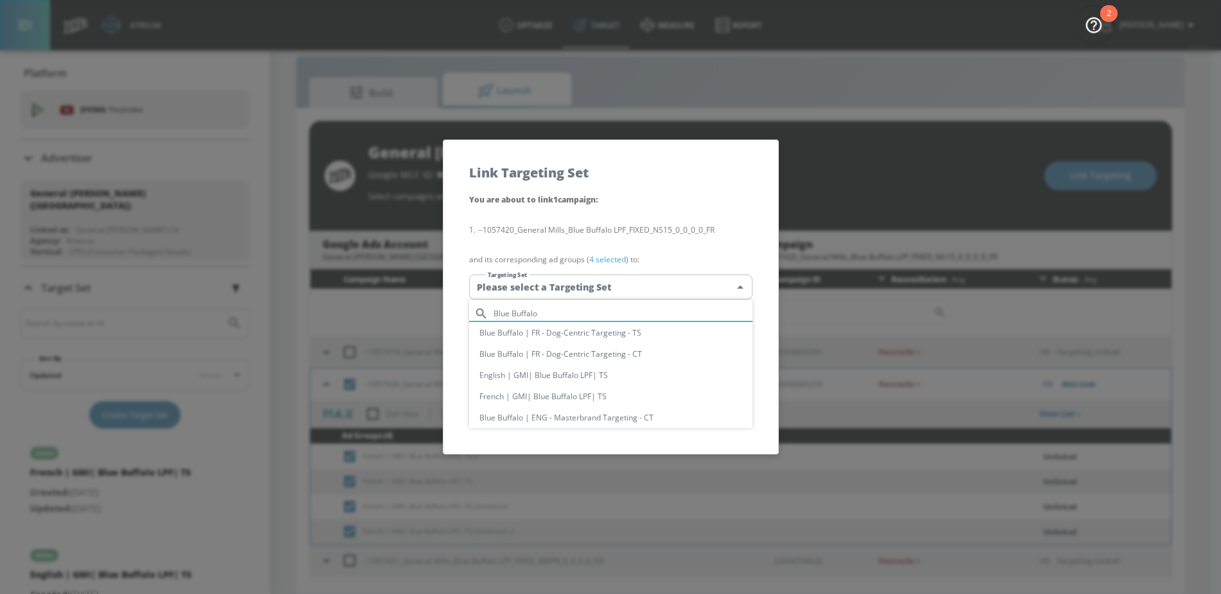
type input "Blue Buffalo"
click at [516, 396] on li "French | GMI| Blue Buffalo LPF| TS" at bounding box center [610, 395] width 283 height 21
type input "f9173ede-a1c3-48a7-b7b2-e51b8be3162d"
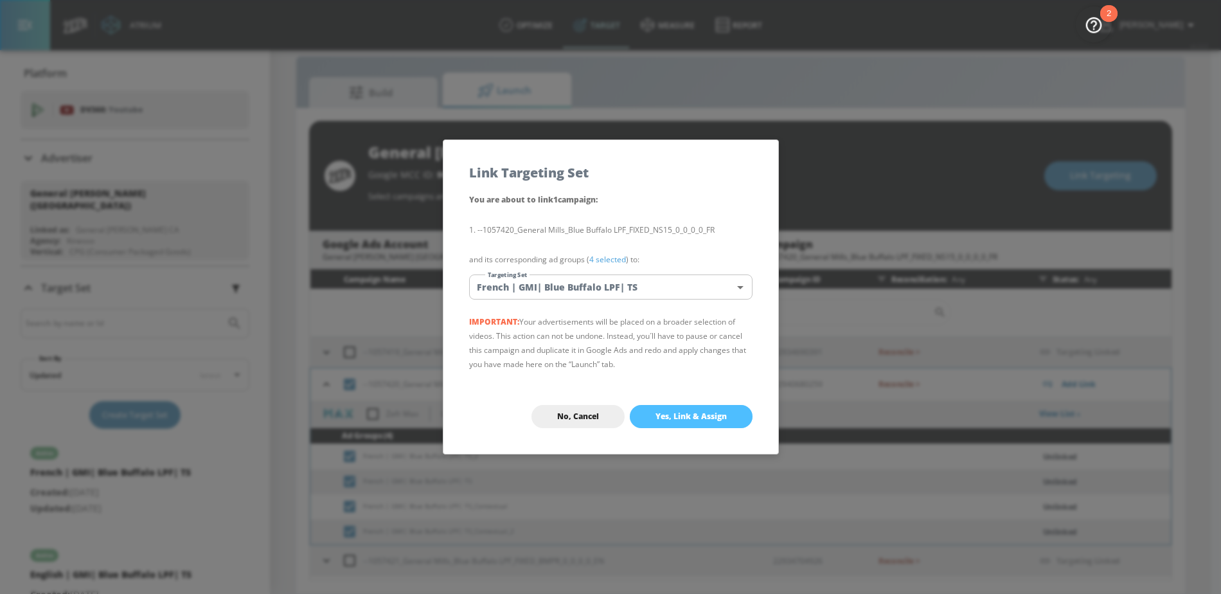
click at [673, 411] on span "Yes, Link & Assign" at bounding box center [690, 416] width 71 height 10
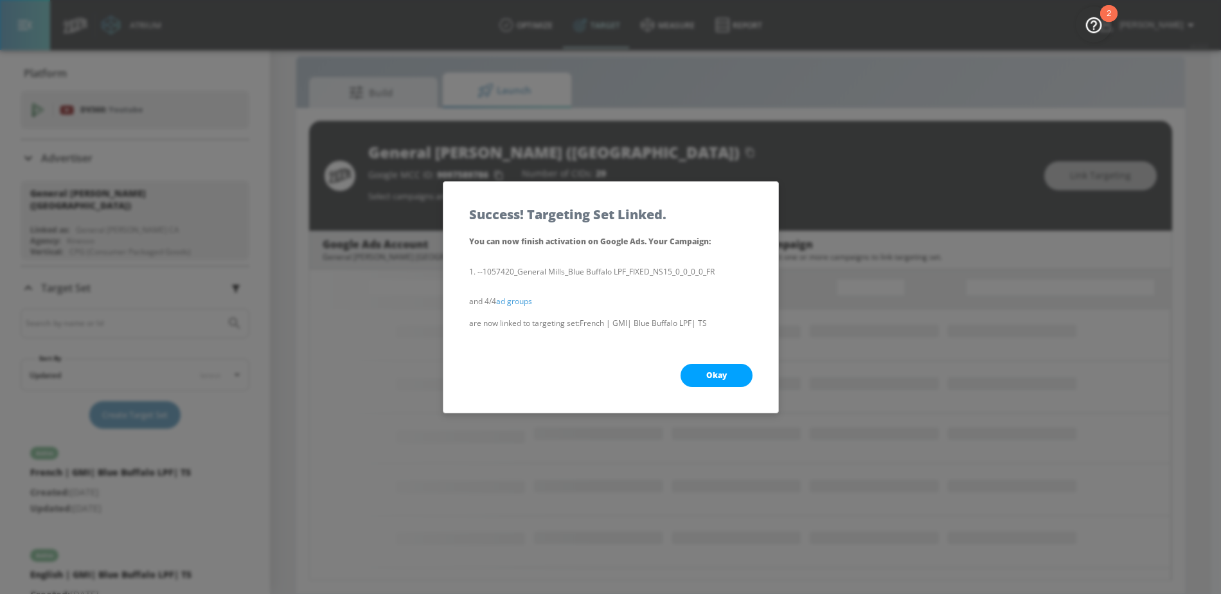
click at [711, 382] on button "Okay" at bounding box center [716, 375] width 72 height 23
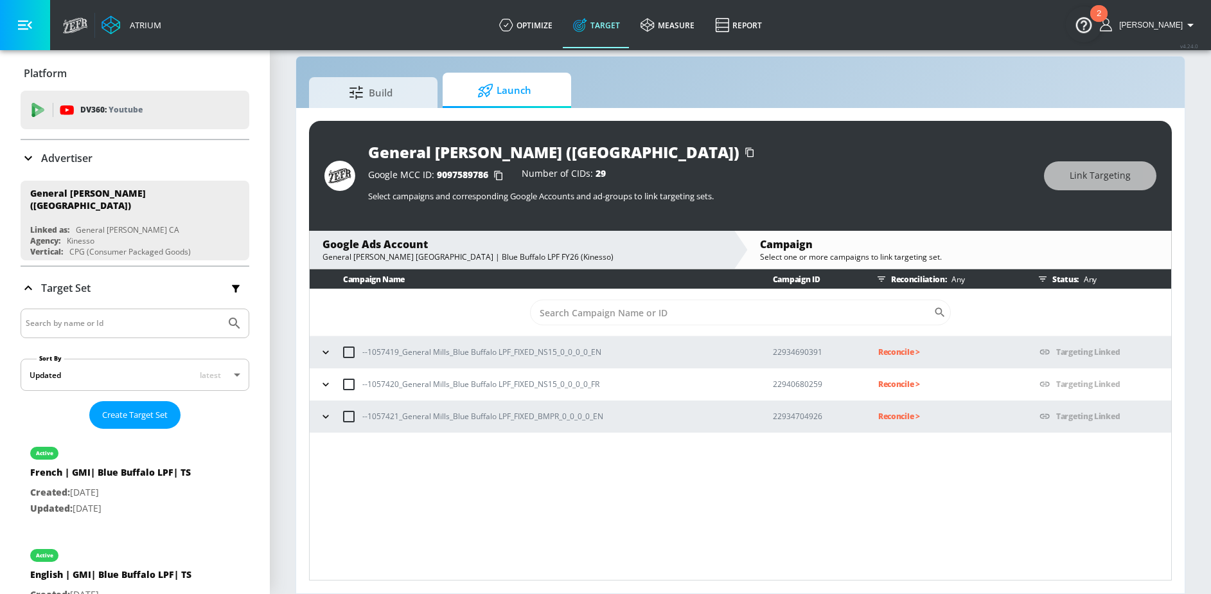
click at [327, 419] on icon "button" at bounding box center [325, 416] width 13 height 13
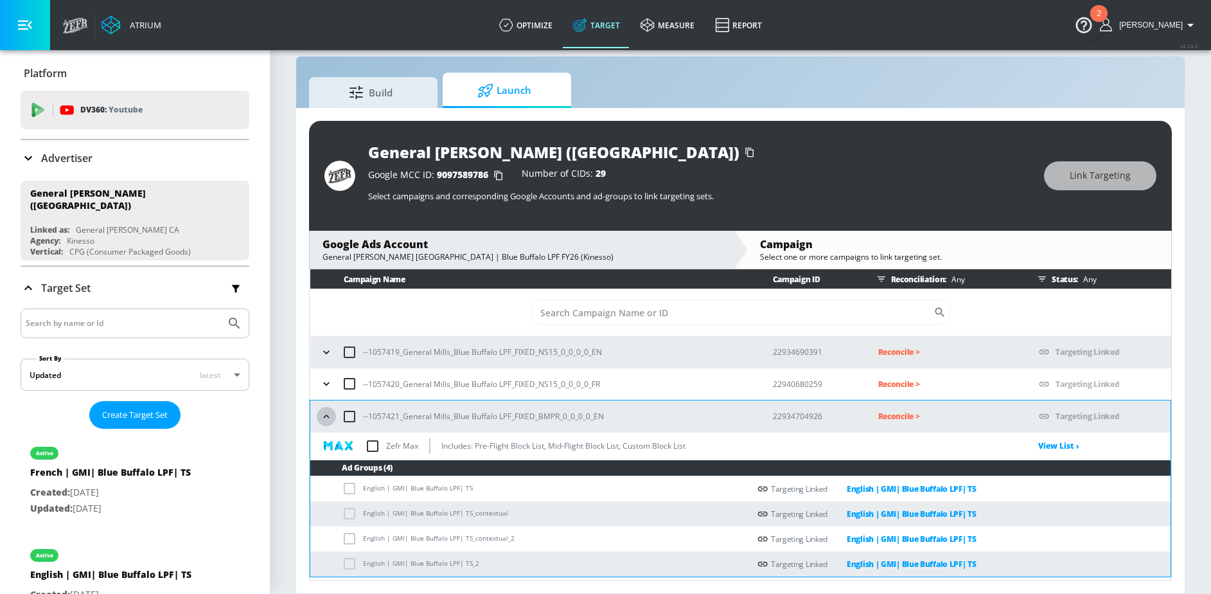
click at [327, 419] on icon "button" at bounding box center [326, 416] width 13 height 13
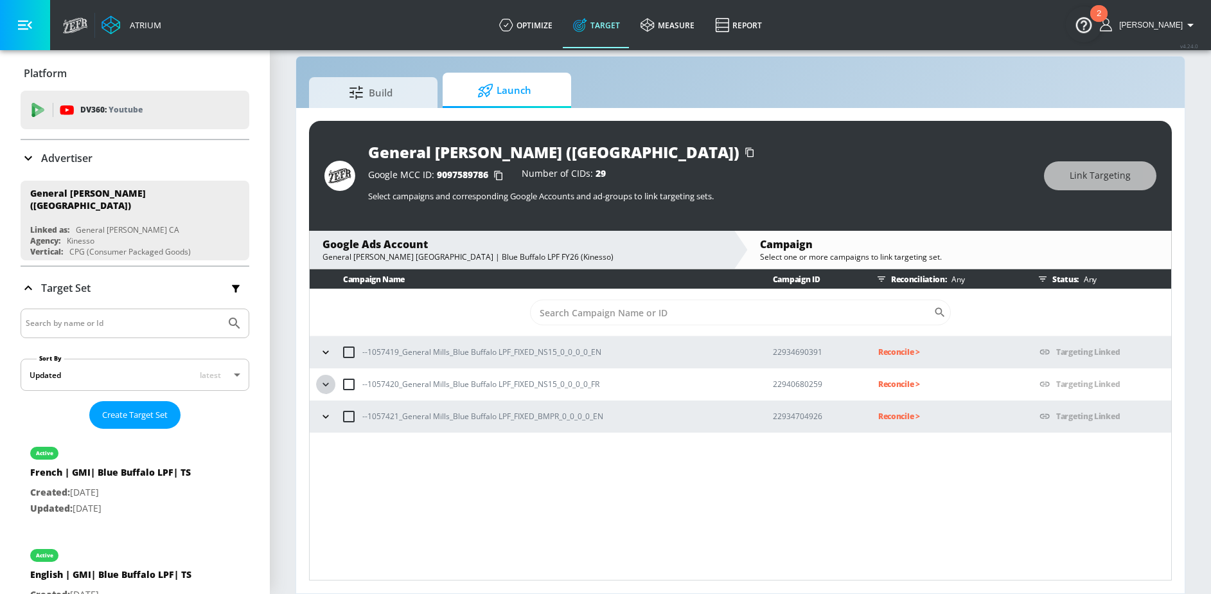
click at [326, 389] on icon "button" at bounding box center [325, 384] width 13 height 13
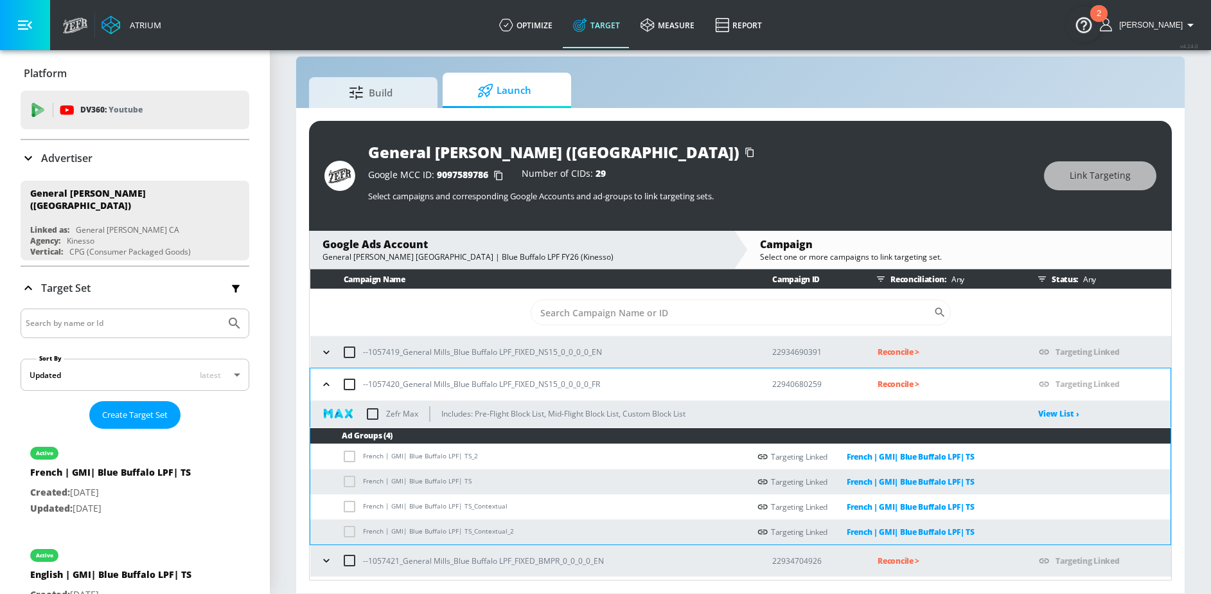
click at [326, 387] on icon "button" at bounding box center [326, 384] width 13 height 13
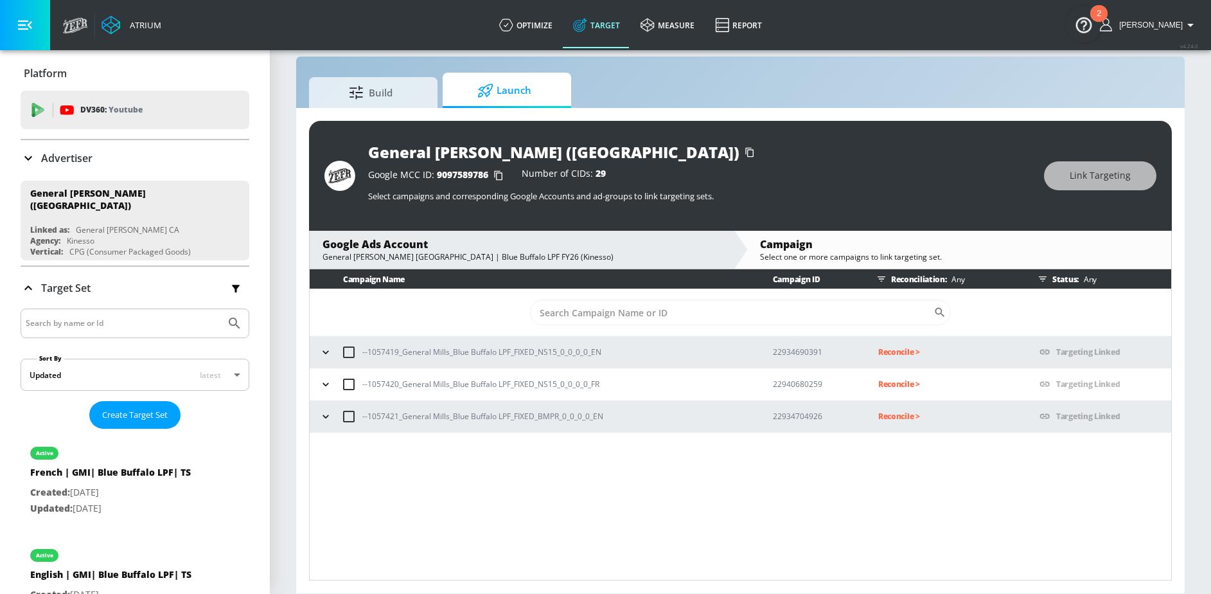
click at [325, 362] on div "--1057419_General Mills_Blue Buffalo LPF_FIXED_NS15_0_0_0_0_EN" at bounding box center [534, 352] width 436 height 27
click at [325, 357] on icon "button" at bounding box center [325, 352] width 13 height 13
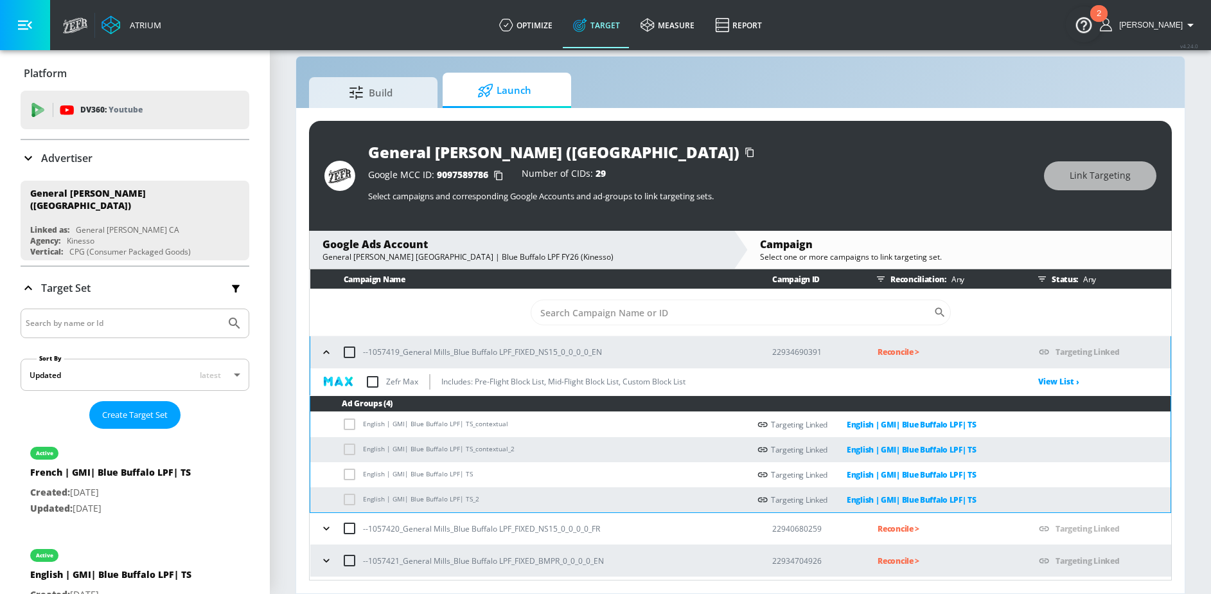
click at [325, 357] on icon "button" at bounding box center [326, 352] width 13 height 13
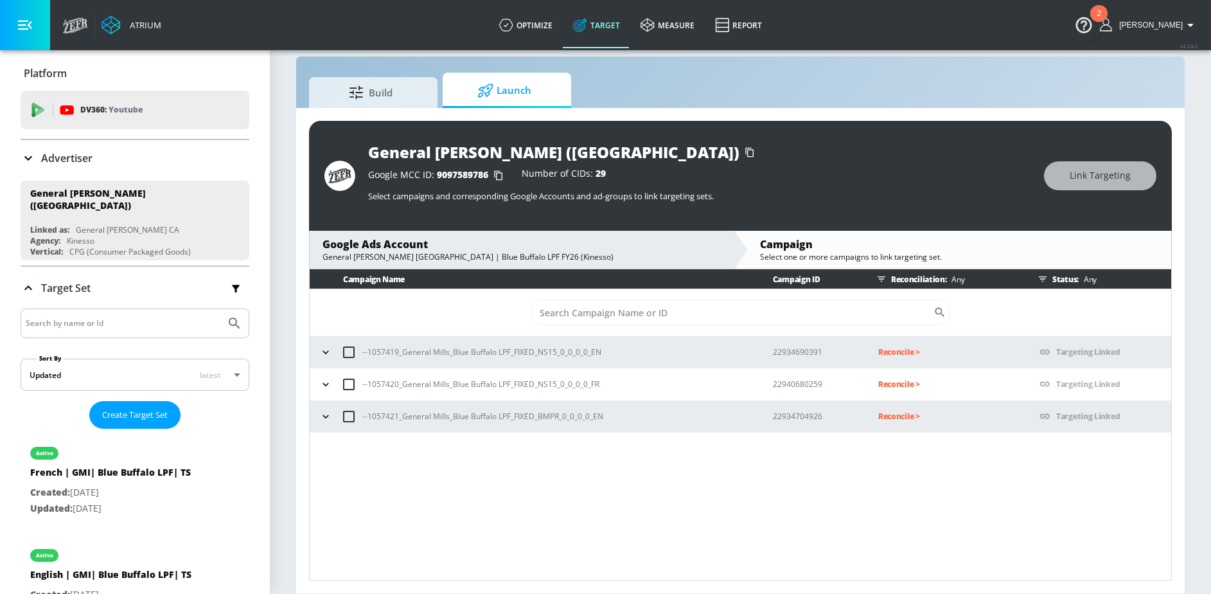
click at [888, 352] on p "Reconcile >" at bounding box center [948, 351] width 141 height 15
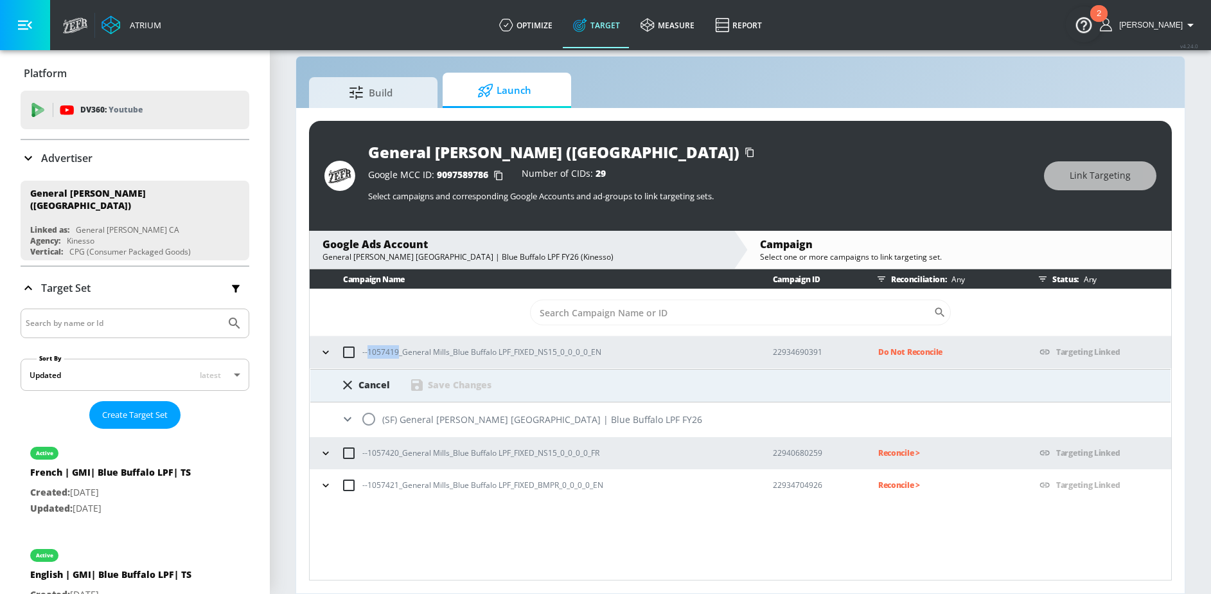
drag, startPoint x: 367, startPoint y: 352, endPoint x: 398, endPoint y: 355, distance: 30.3
click at [398, 355] on p "--1057419_General Mills_Blue Buffalo LPF_FIXED_NS15_0_0_0_0_EN" at bounding box center [481, 351] width 239 height 13
copy p "1057419"
click at [366, 422] on input "radio" at bounding box center [368, 418] width 27 height 27
radio input "true"
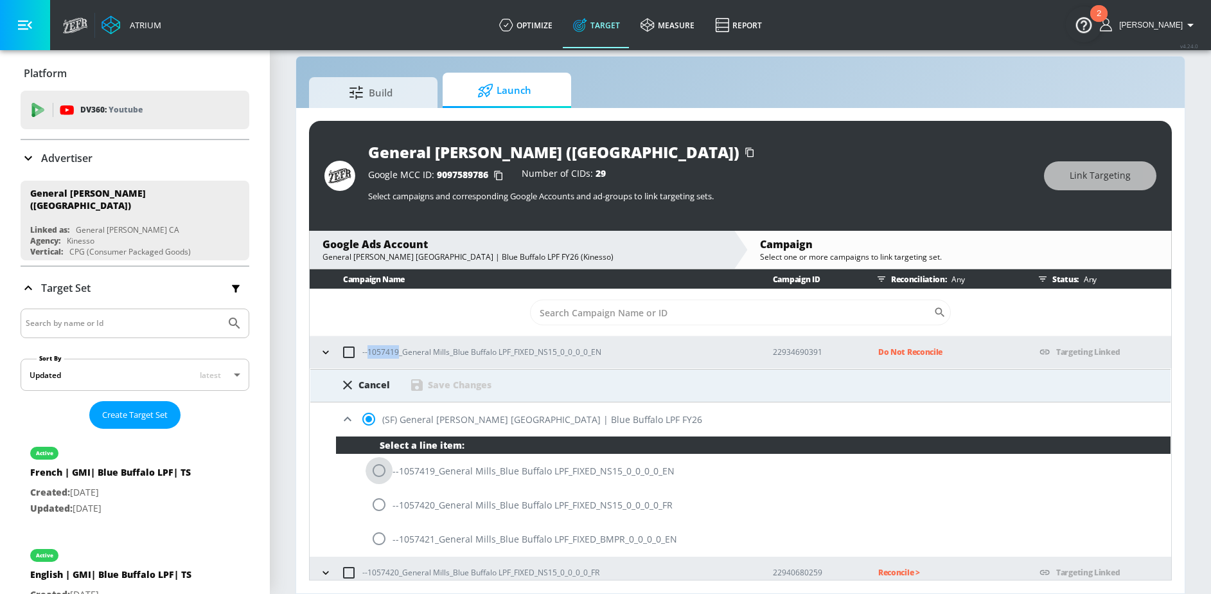
click at [381, 477] on input "radio" at bounding box center [379, 470] width 27 height 27
radio input "true"
click at [481, 385] on div "Save Changes" at bounding box center [460, 384] width 64 height 12
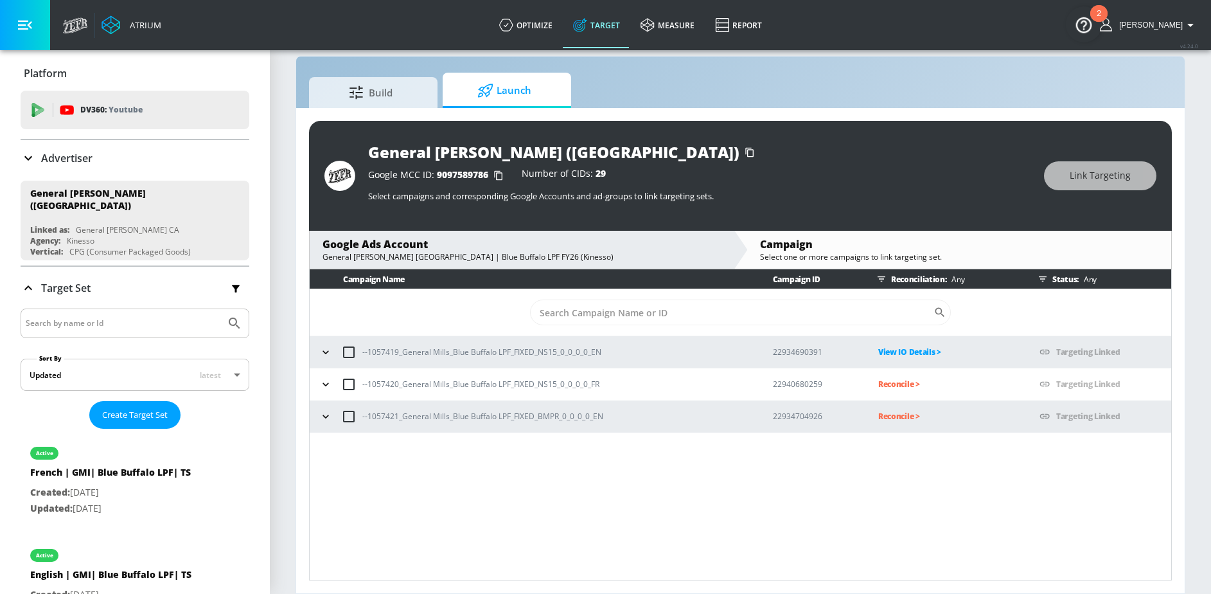
click at [889, 412] on p "Reconcile >" at bounding box center [948, 416] width 141 height 15
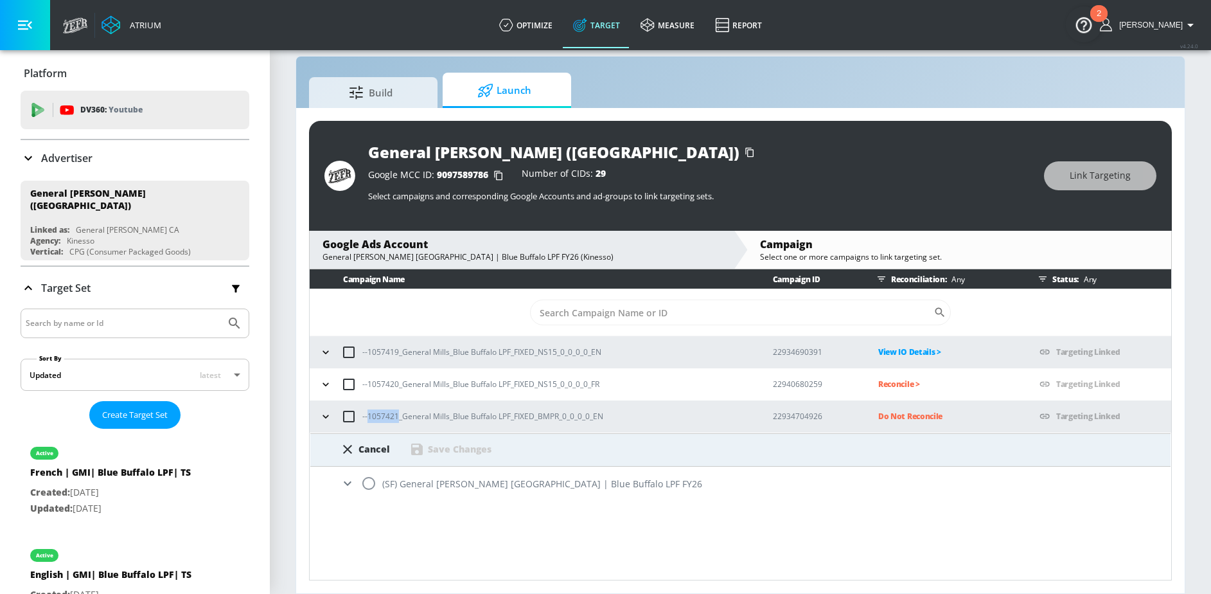
drag, startPoint x: 368, startPoint y: 416, endPoint x: 396, endPoint y: 416, distance: 28.3
click at [396, 416] on p "--1057421_General Mills_Blue Buffalo LPF_FIXED_BMPR_0_0_0_0_EN" at bounding box center [482, 415] width 241 height 13
copy p "1057421"
click at [366, 486] on input "radio" at bounding box center [368, 483] width 27 height 27
radio input "true"
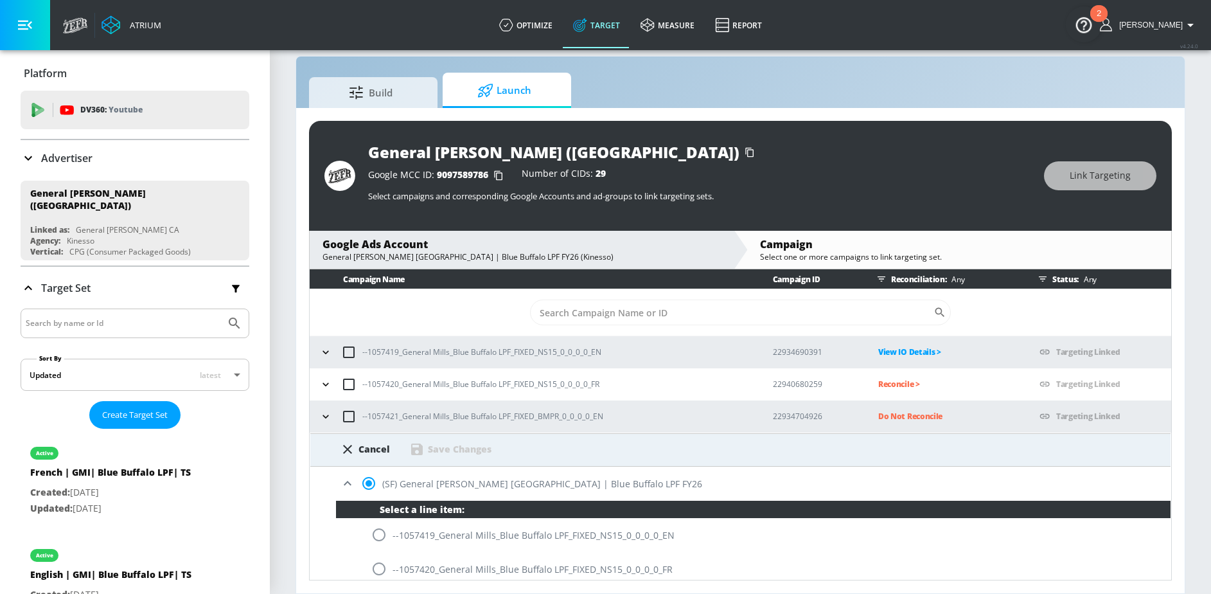
scroll to position [41, 0]
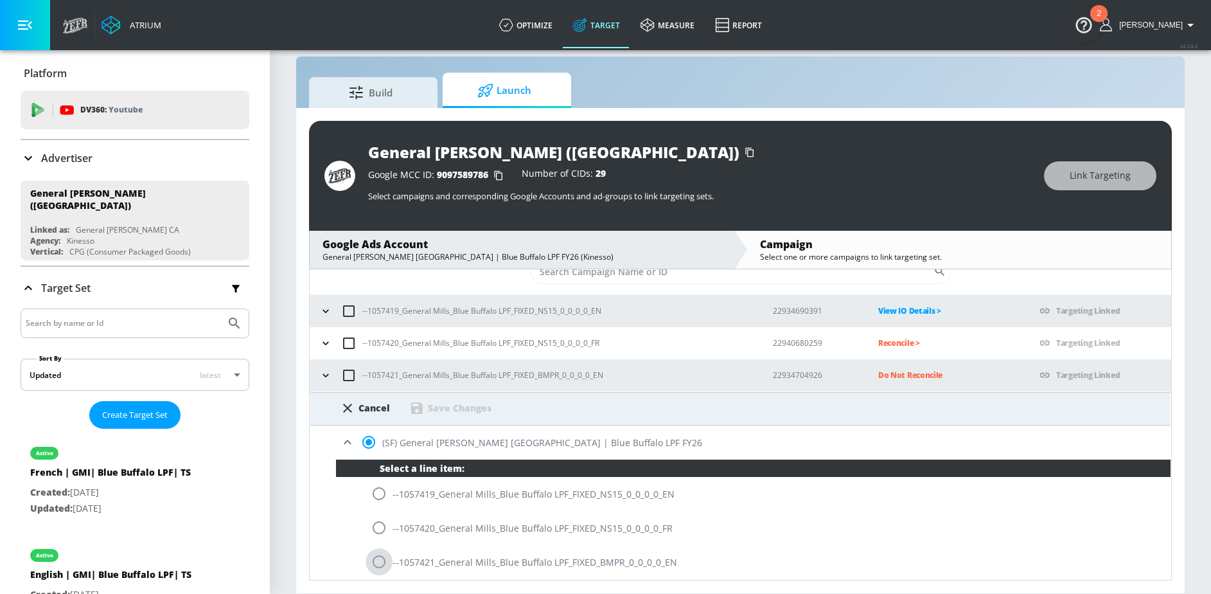
click at [378, 558] on input "radio" at bounding box center [379, 561] width 27 height 27
radio input "true"
click at [475, 409] on div "Save Changes" at bounding box center [460, 408] width 64 height 12
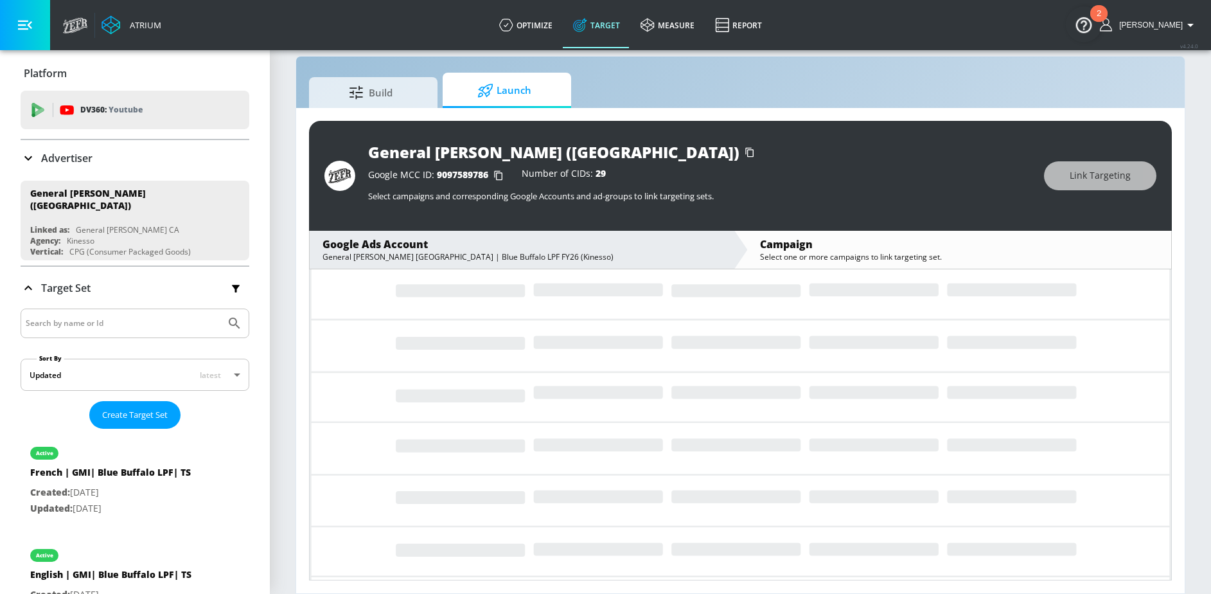
scroll to position [0, 0]
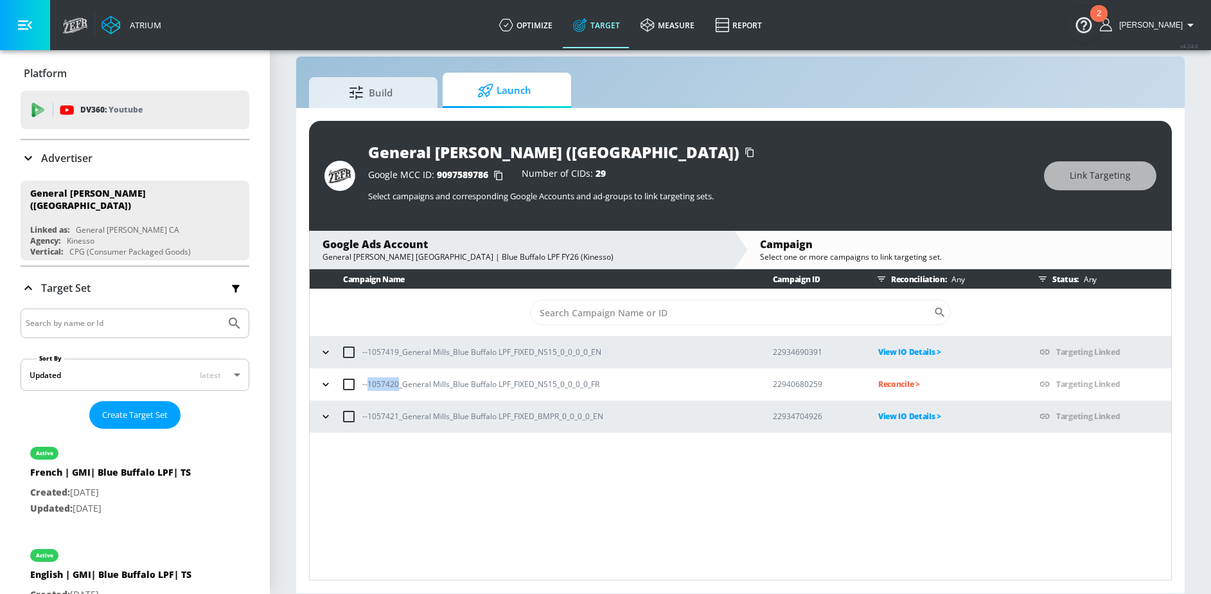
drag, startPoint x: 368, startPoint y: 385, endPoint x: 396, endPoint y: 385, distance: 27.6
click at [396, 385] on p "--1057420_General Mills_Blue Buffalo LPF_FIXED_NS15_0_0_0_0_FR" at bounding box center [480, 383] width 237 height 13
copy p "1057420"
click at [894, 382] on p "Reconcile >" at bounding box center [948, 383] width 141 height 15
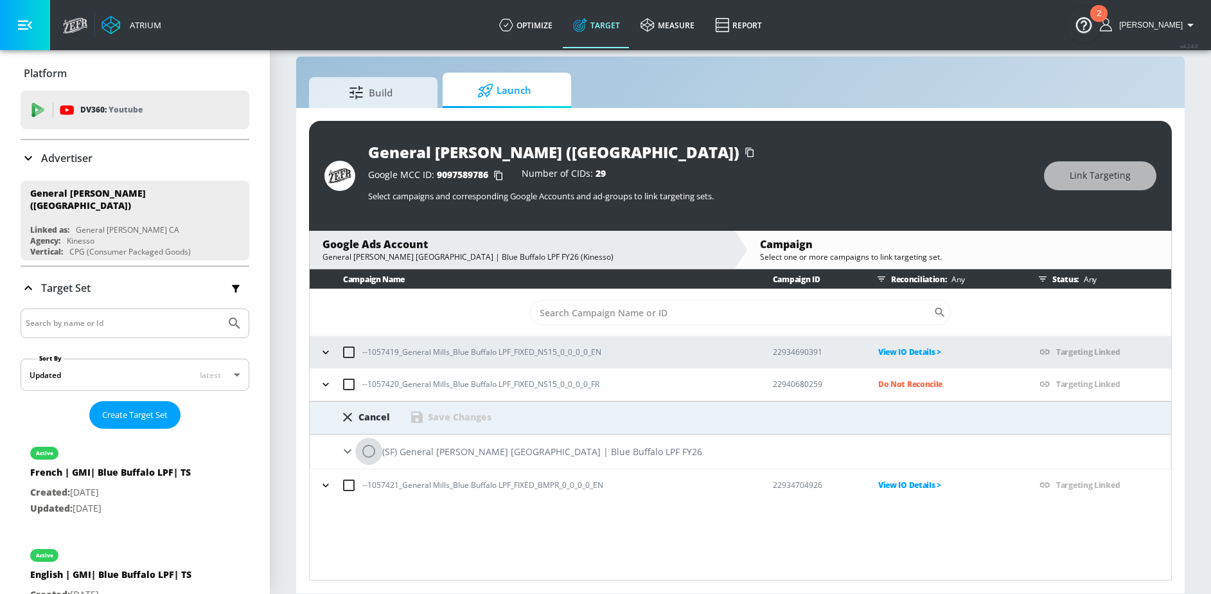
click at [362, 451] on input "radio" at bounding box center [368, 451] width 27 height 27
radio input "true"
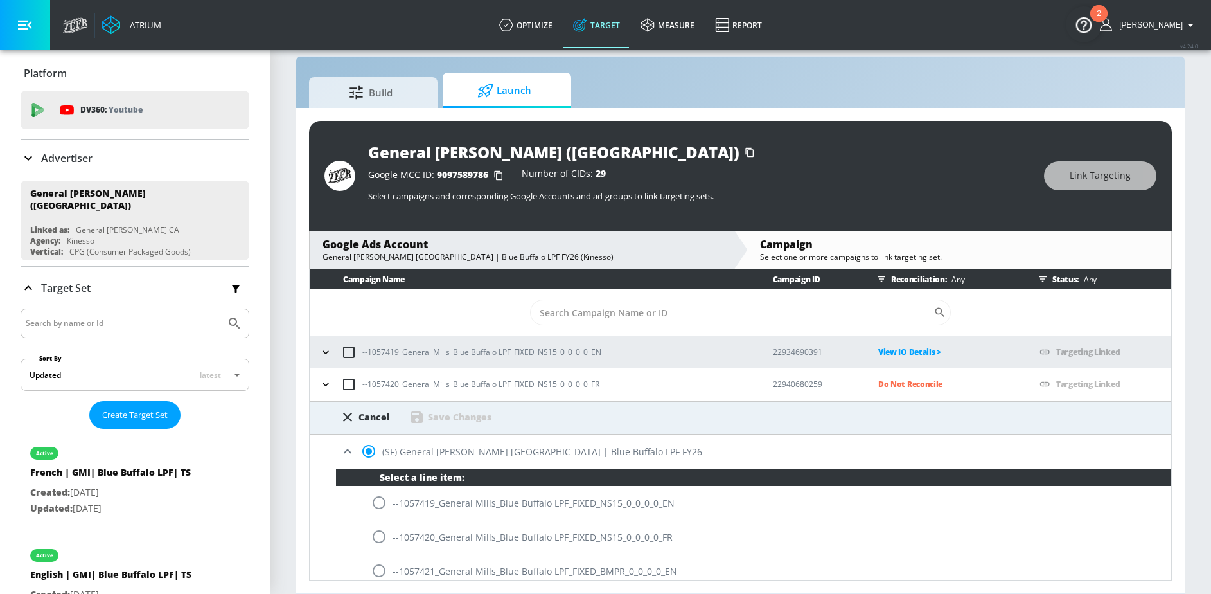
click at [375, 531] on input "radio" at bounding box center [379, 536] width 27 height 27
radio input "true"
click at [477, 414] on div "Save Changes" at bounding box center [460, 417] width 64 height 12
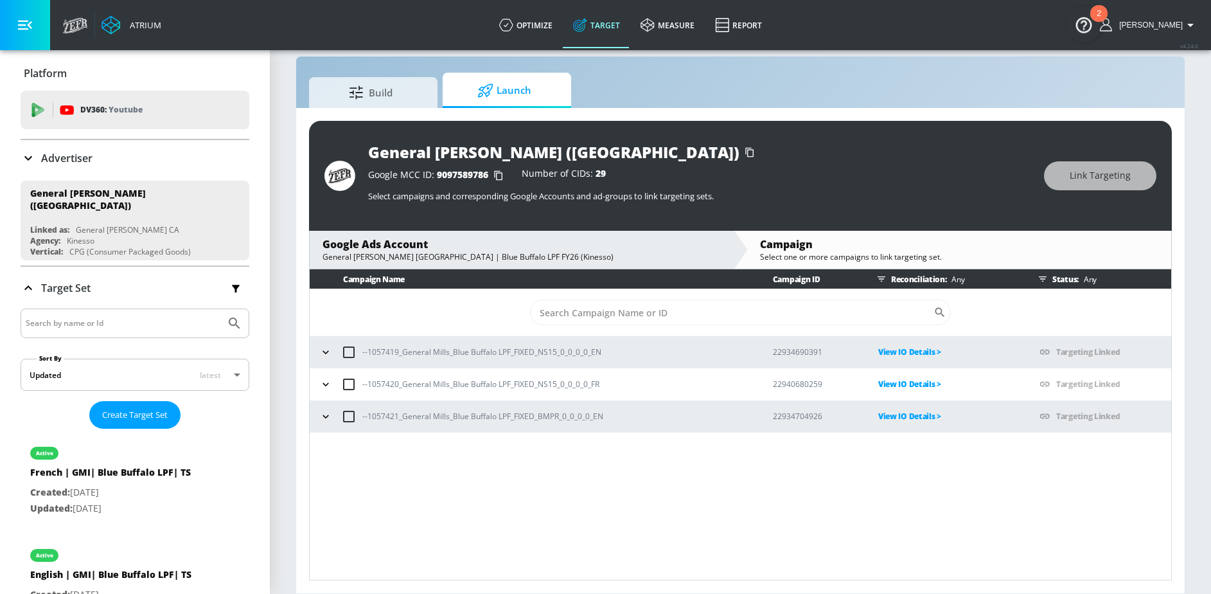
click at [324, 420] on icon "button" at bounding box center [325, 416] width 13 height 13
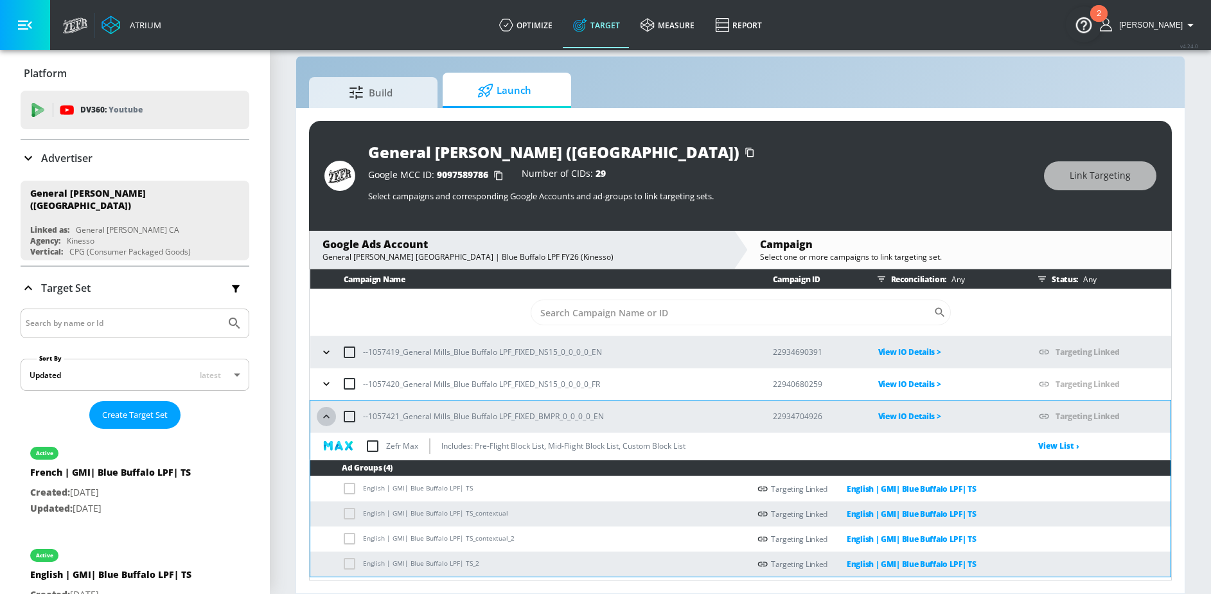
click at [324, 419] on icon "button" at bounding box center [326, 416] width 13 height 13
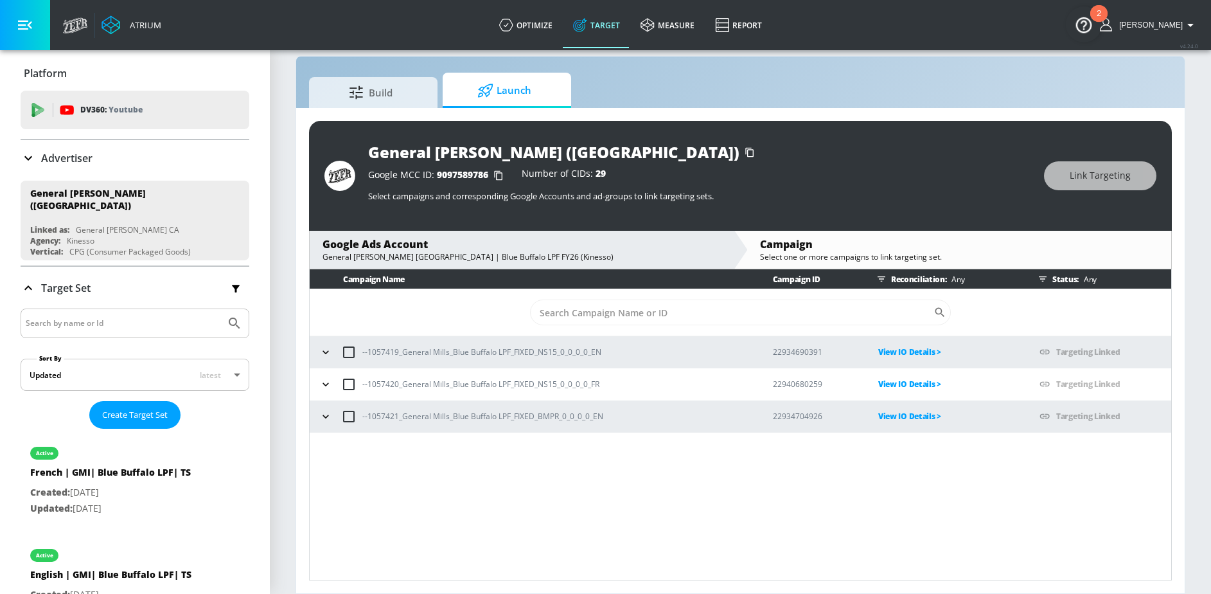
click at [324, 391] on button "button" at bounding box center [325, 384] width 19 height 19
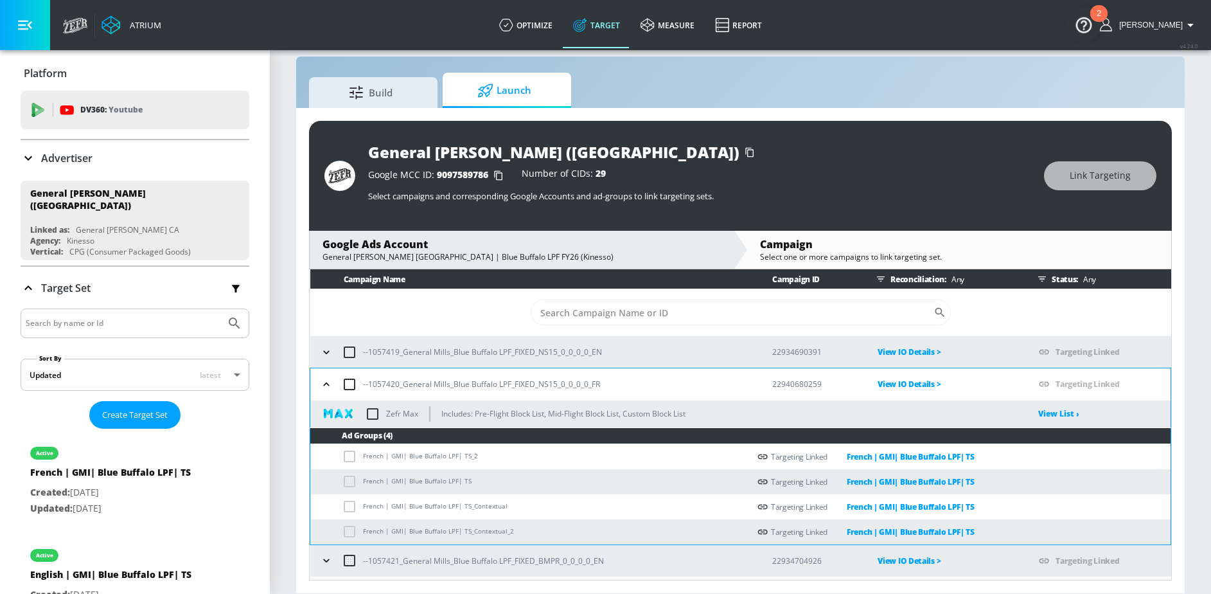
click at [326, 386] on icon "button" at bounding box center [326, 384] width 13 height 13
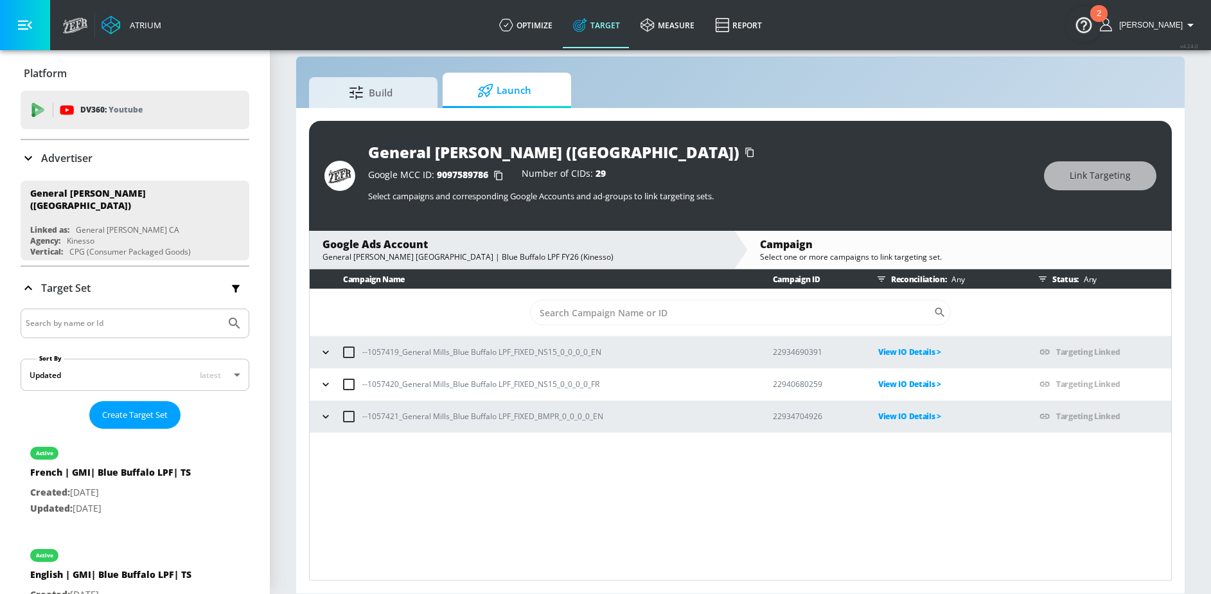
click at [326, 354] on icon "button" at bounding box center [325, 352] width 13 height 13
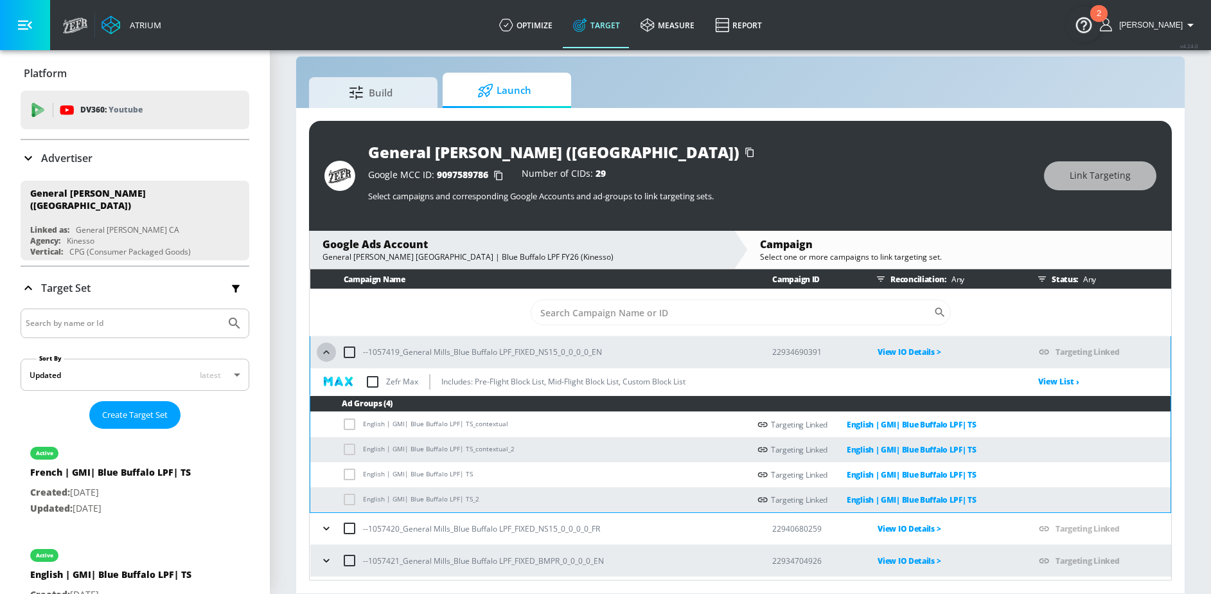
click at [326, 354] on icon "button" at bounding box center [326, 352] width 13 height 13
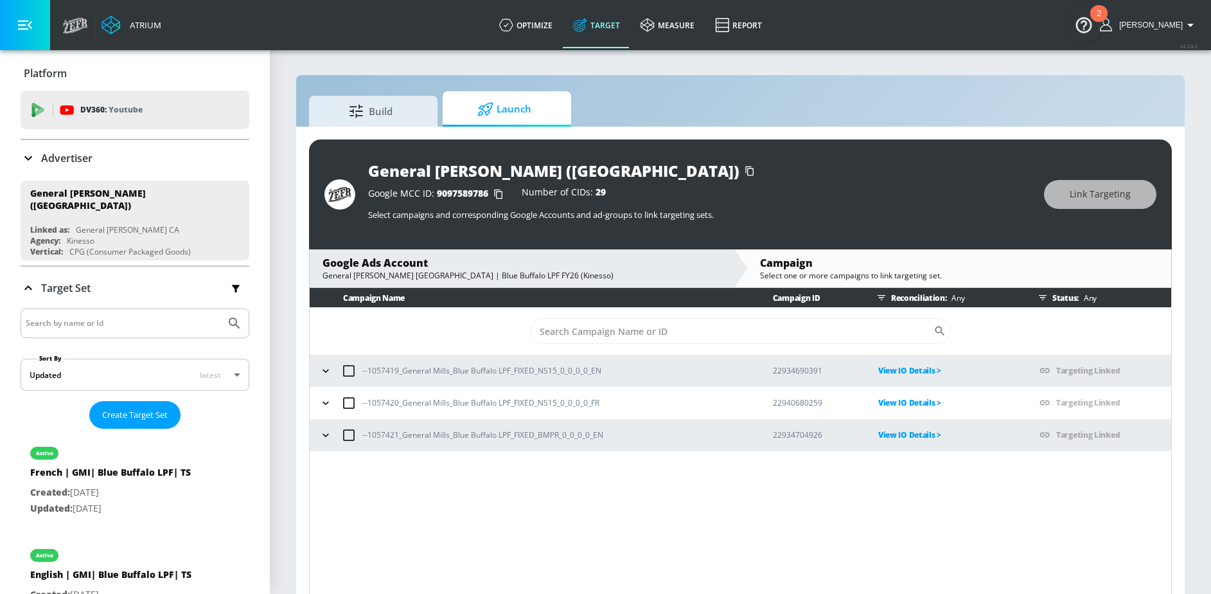
click at [921, 99] on div "Build Launch" at bounding box center [740, 108] width 863 height 35
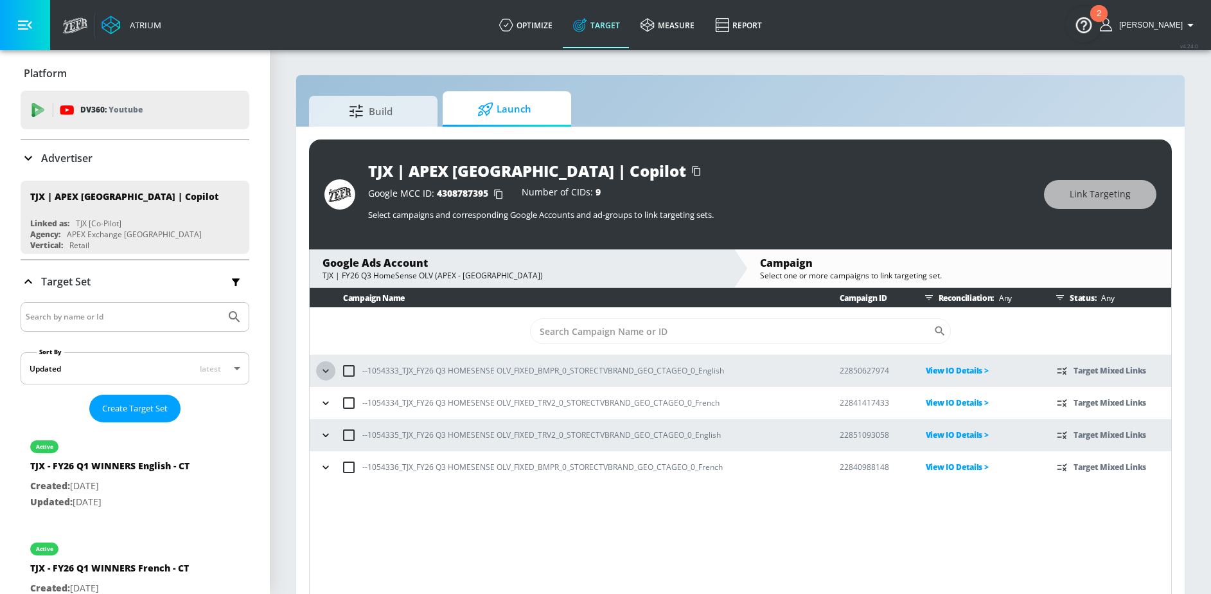
click at [328, 369] on icon "button" at bounding box center [326, 370] width 6 height 3
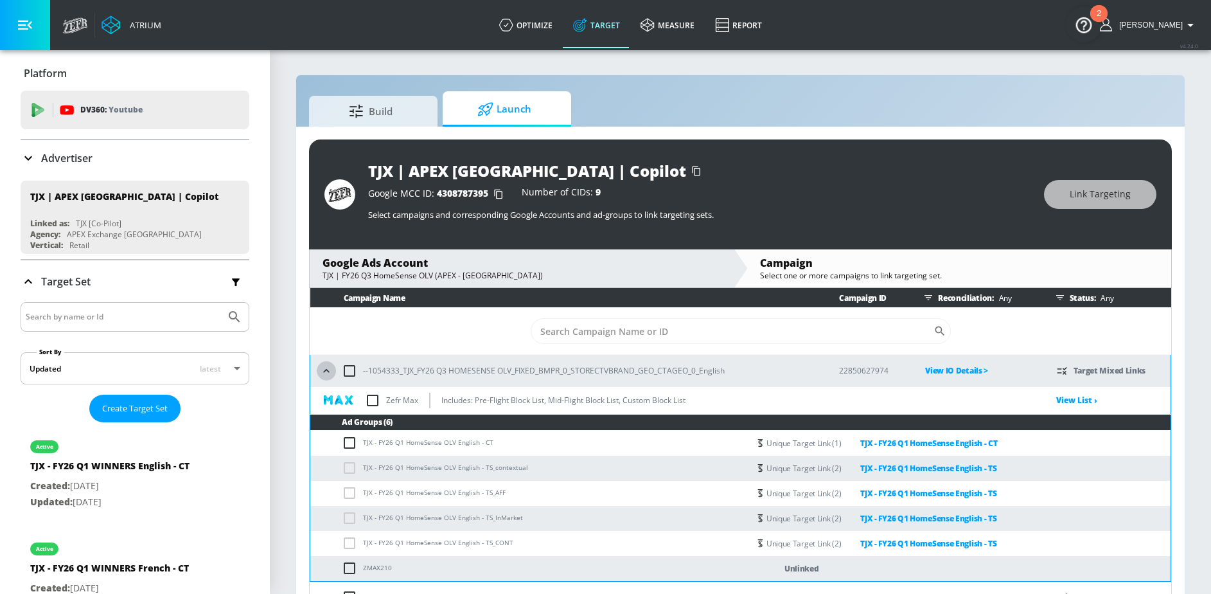
click at [327, 371] on icon "button" at bounding box center [326, 370] width 13 height 13
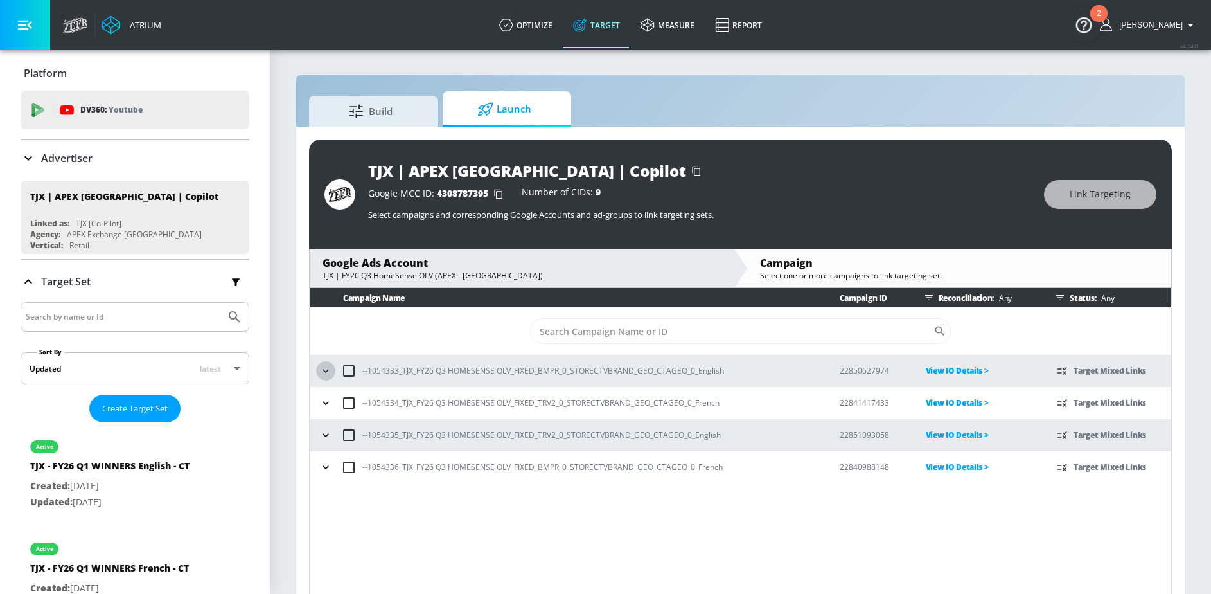
click at [327, 371] on icon "button" at bounding box center [325, 370] width 13 height 13
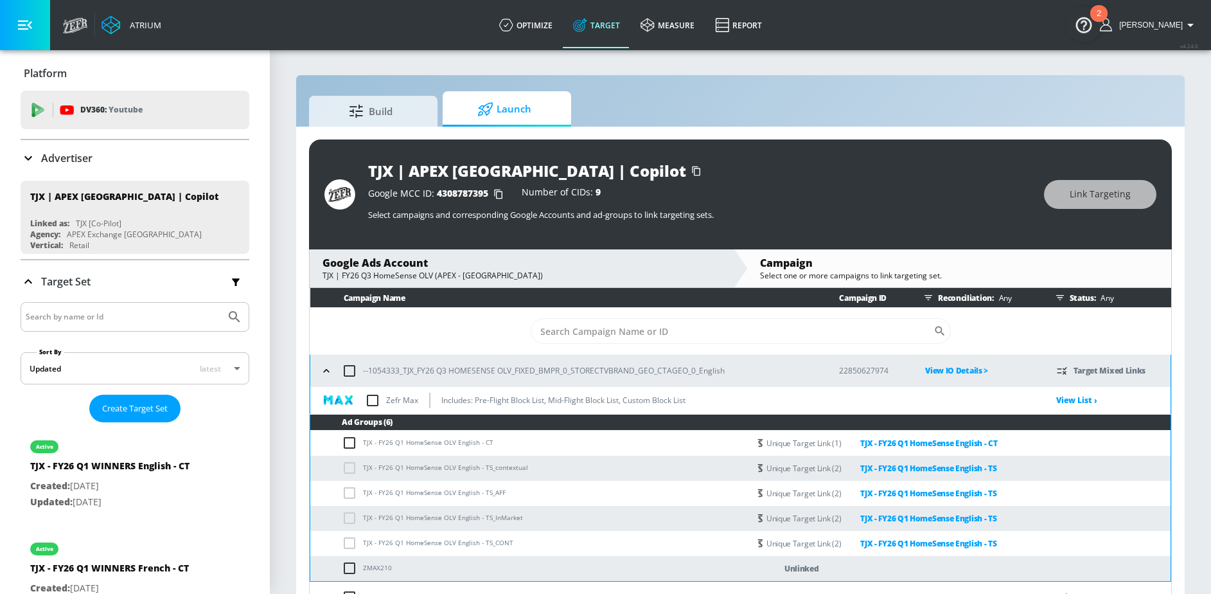
click at [373, 403] on input "checkbox" at bounding box center [372, 400] width 27 height 27
checkbox input "true"
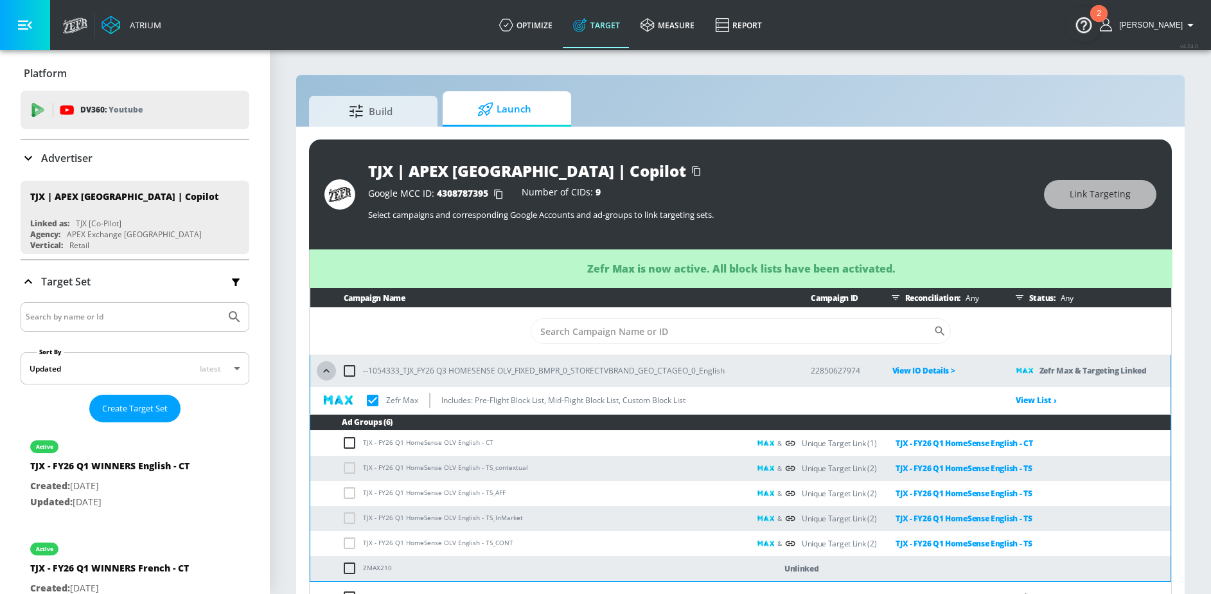
click at [328, 370] on icon "button" at bounding box center [326, 370] width 6 height 3
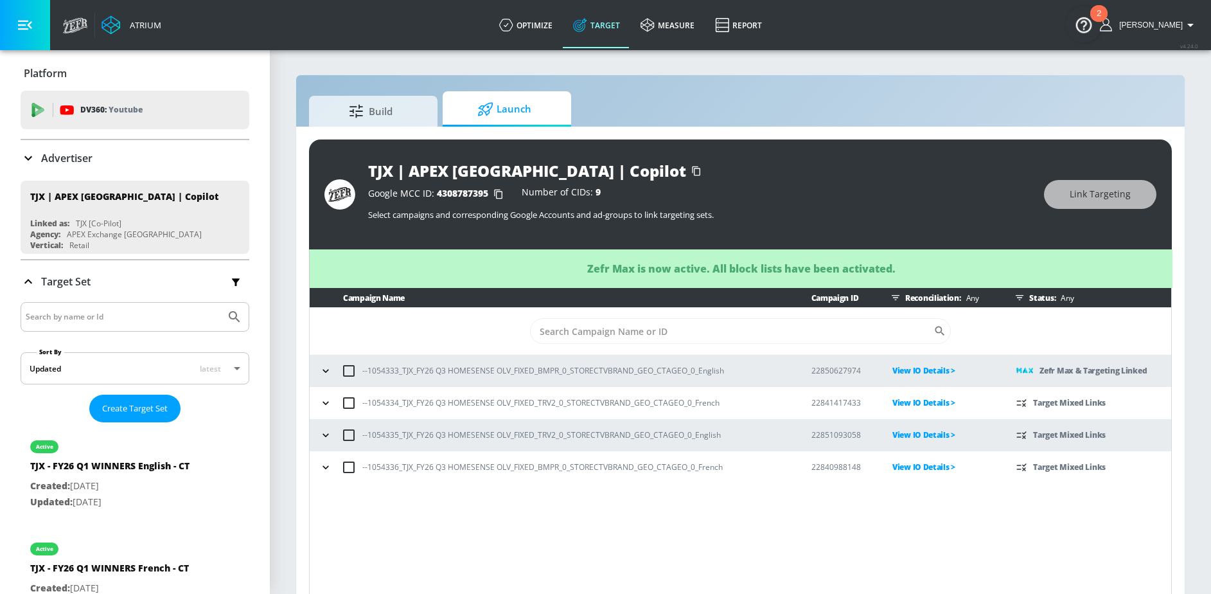
click at [329, 404] on icon "button" at bounding box center [325, 402] width 13 height 13
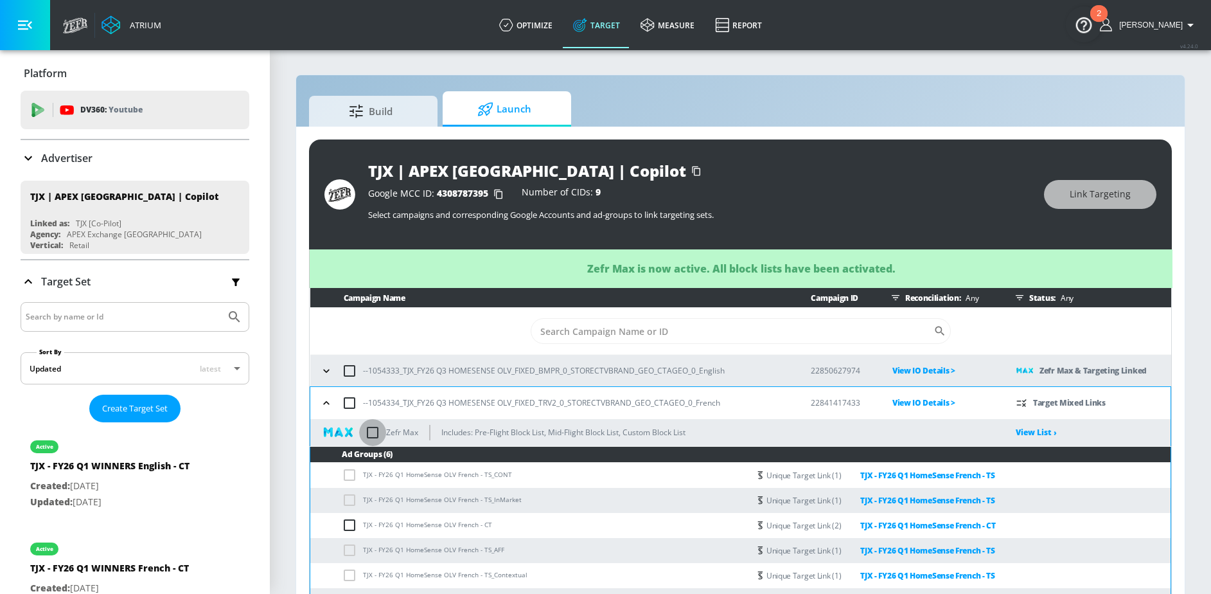
click at [376, 433] on input "checkbox" at bounding box center [372, 432] width 27 height 27
checkbox input "true"
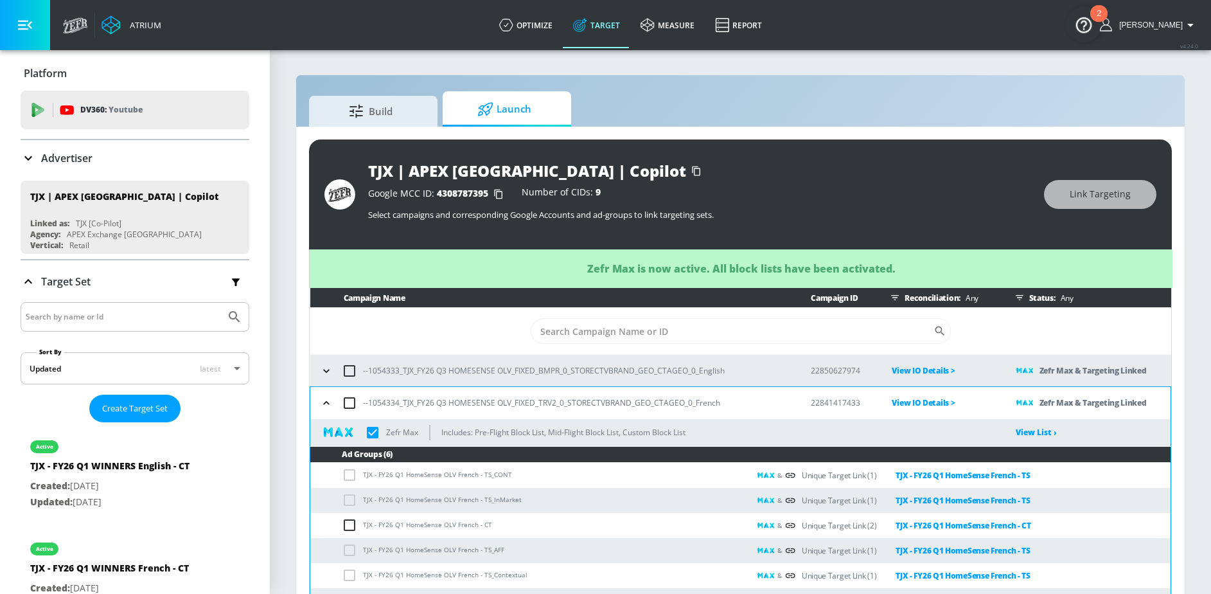
click at [328, 402] on icon "button" at bounding box center [326, 402] width 6 height 3
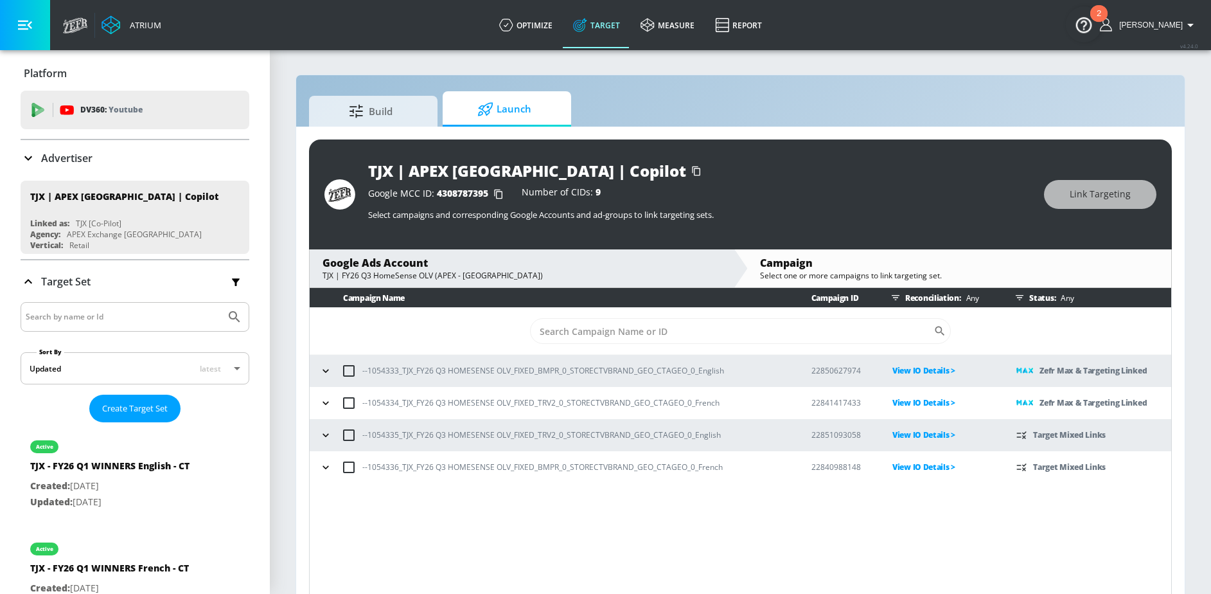
scroll to position [19, 0]
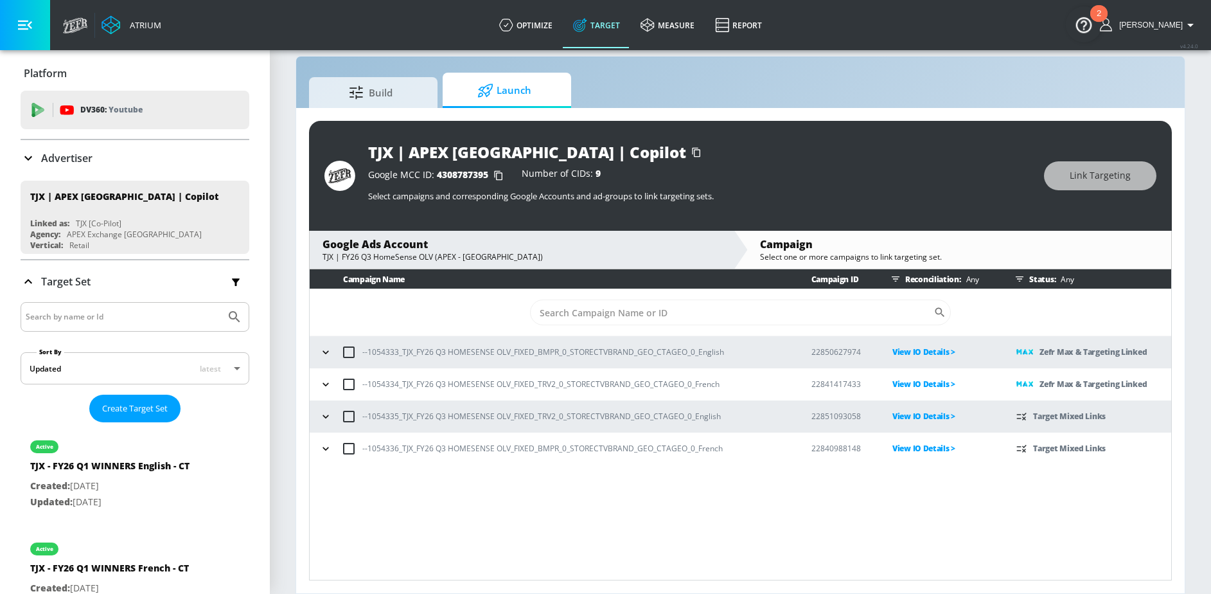
click at [332, 383] on button "button" at bounding box center [325, 384] width 19 height 19
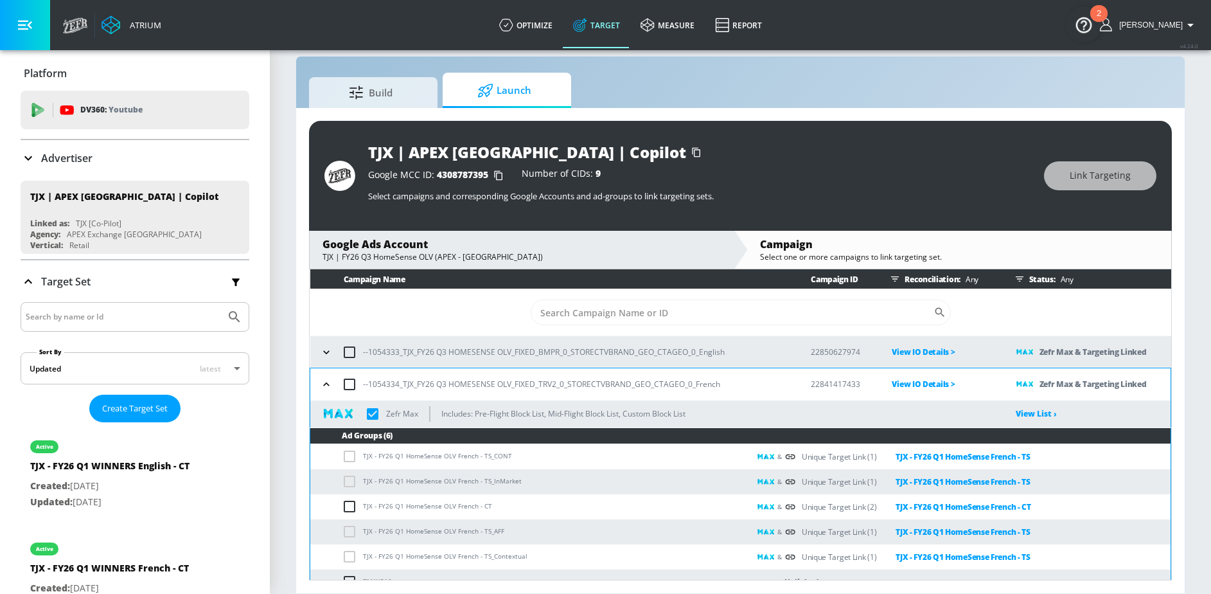
scroll to position [79, 0]
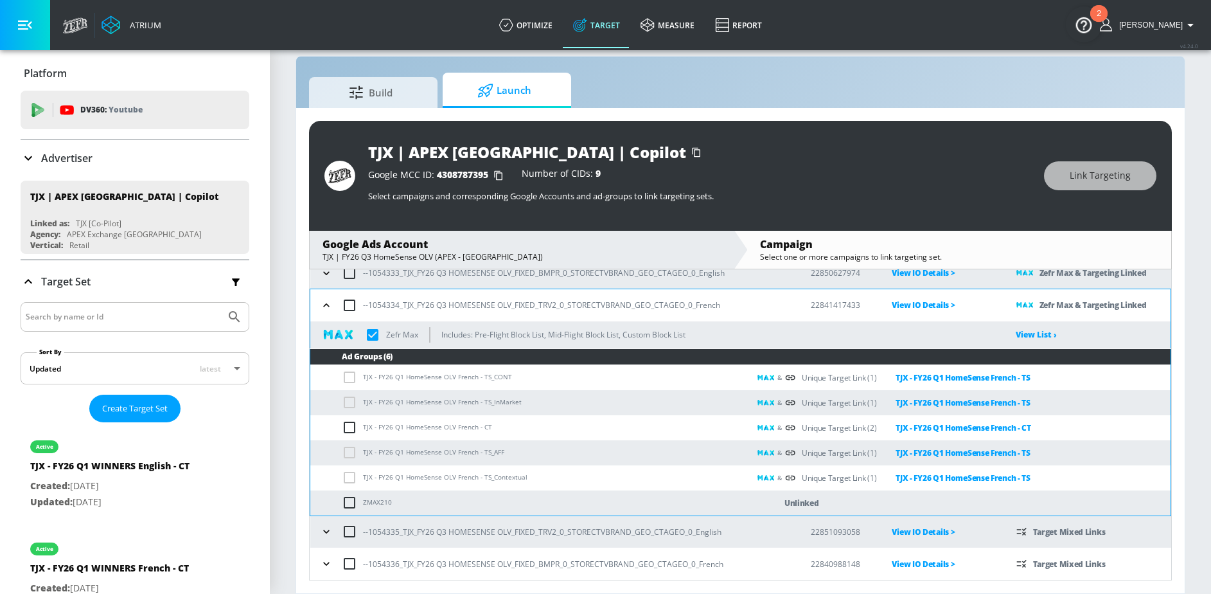
click at [326, 306] on icon "button" at bounding box center [326, 305] width 13 height 13
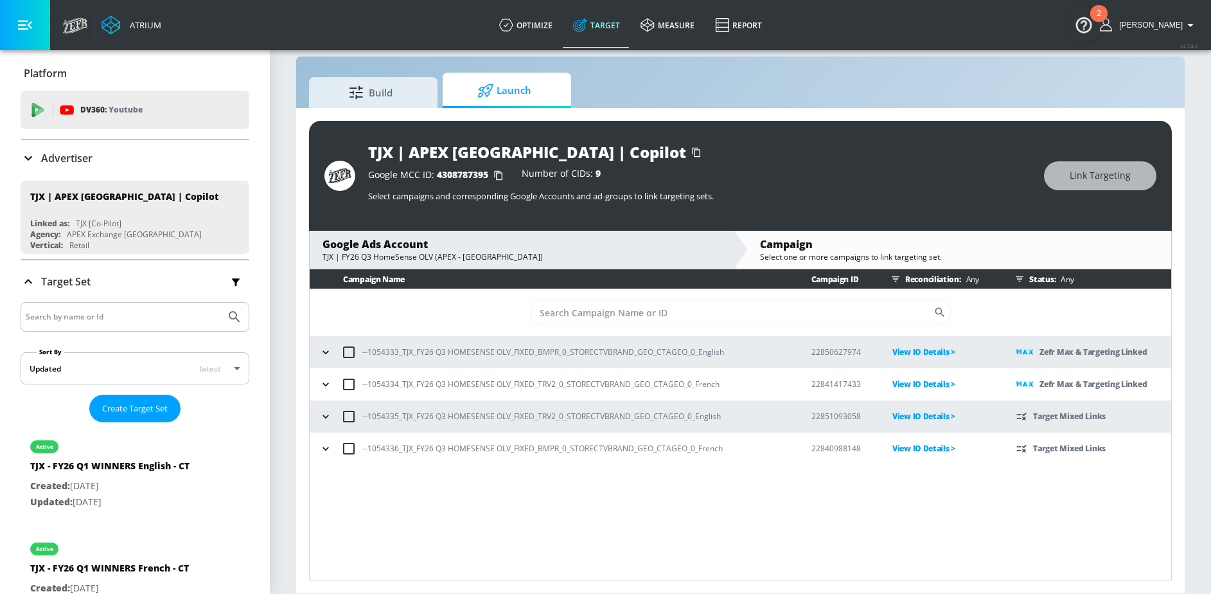
scroll to position [0, 0]
click at [328, 420] on icon "button" at bounding box center [325, 416] width 13 height 13
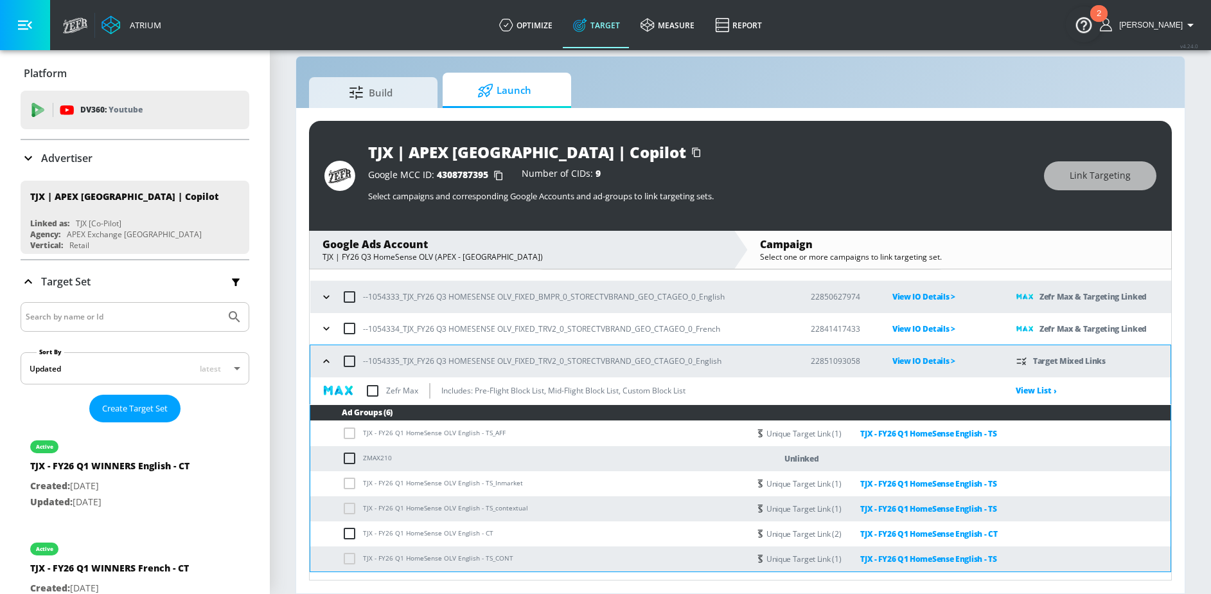
scroll to position [79, 0]
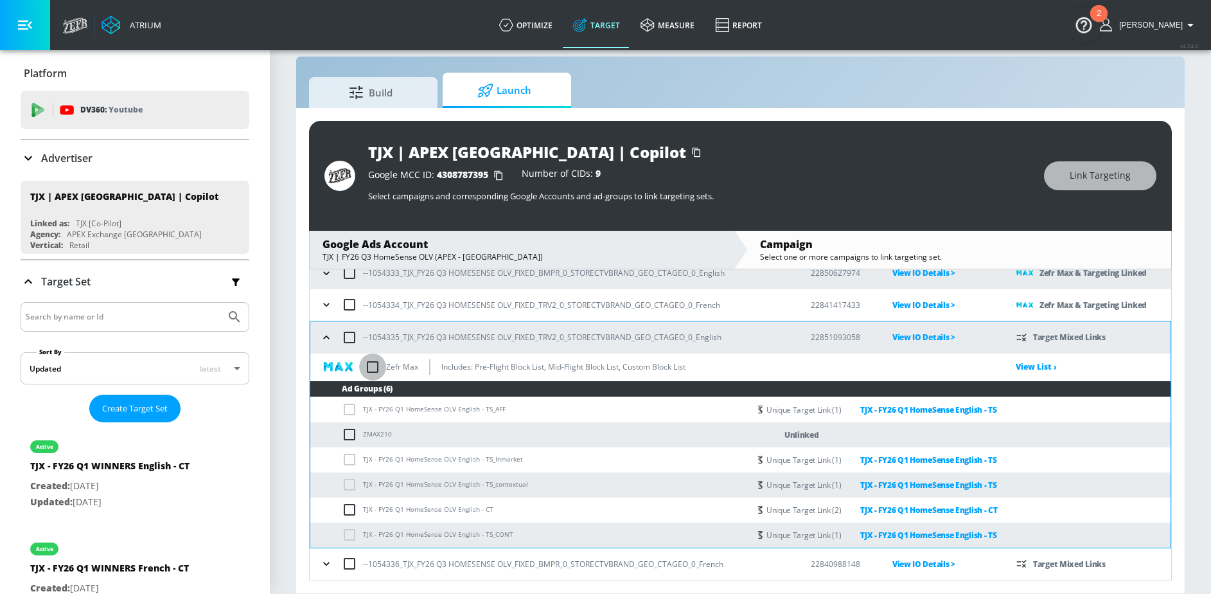
click at [375, 364] on input "checkbox" at bounding box center [372, 366] width 27 height 27
checkbox input "true"
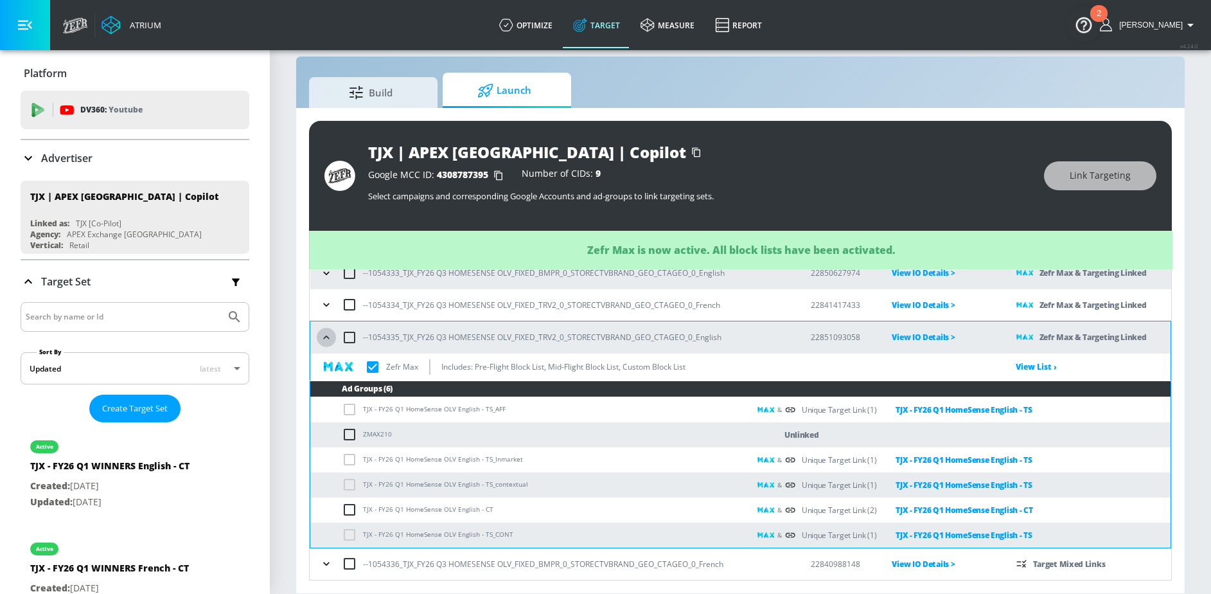
click at [326, 341] on icon "button" at bounding box center [326, 337] width 13 height 13
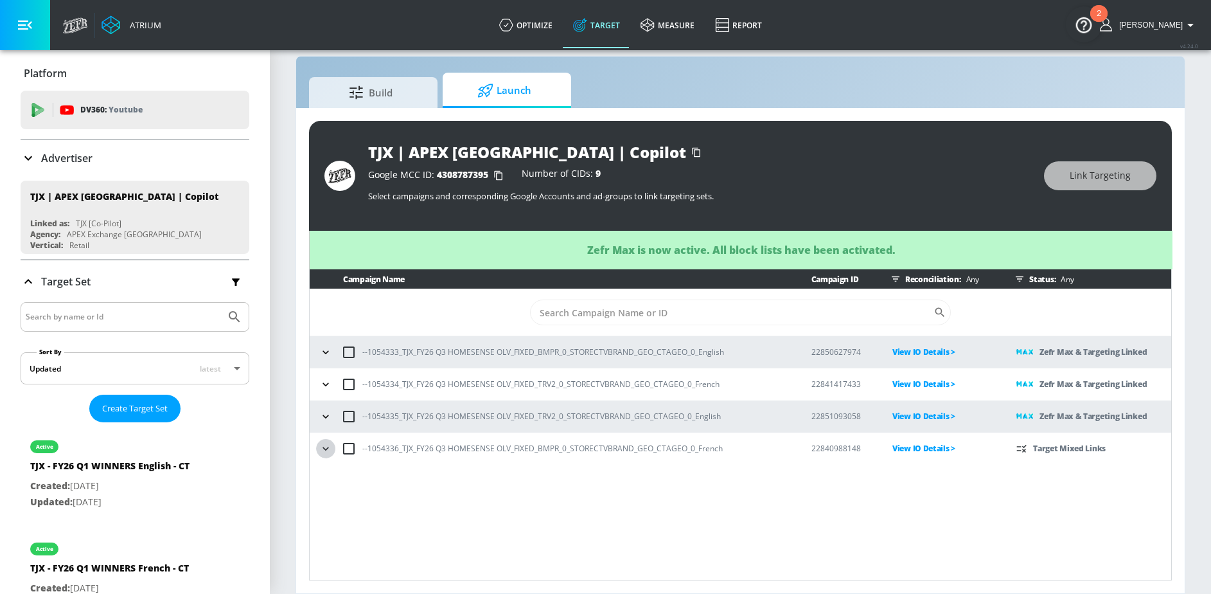
click at [328, 441] on button "button" at bounding box center [325, 448] width 19 height 19
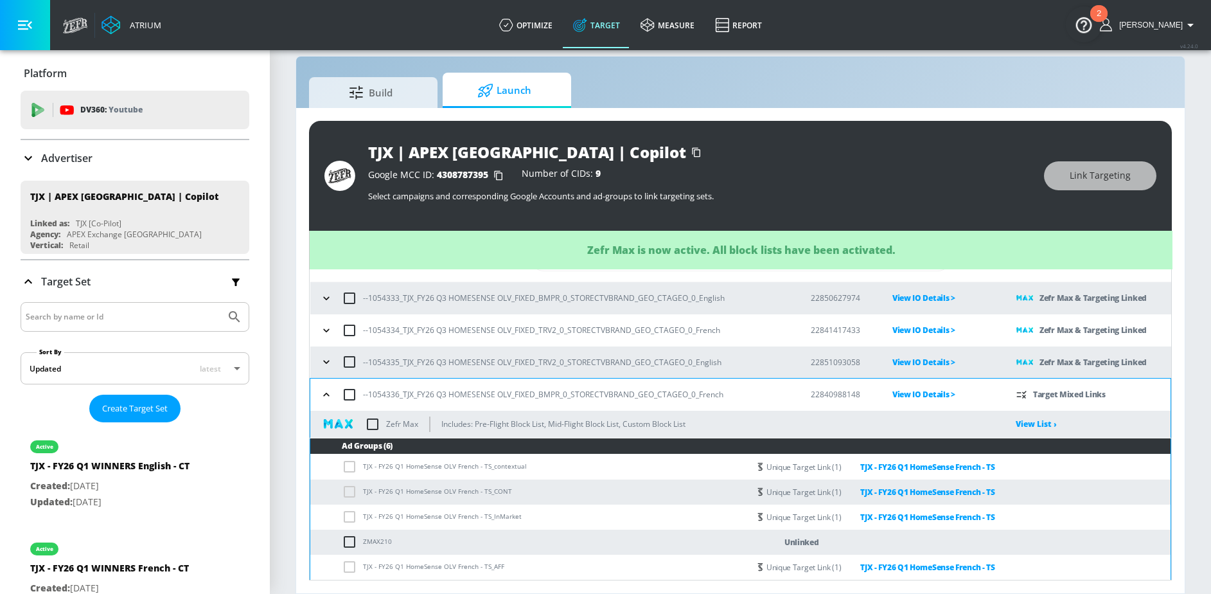
scroll to position [80, 0]
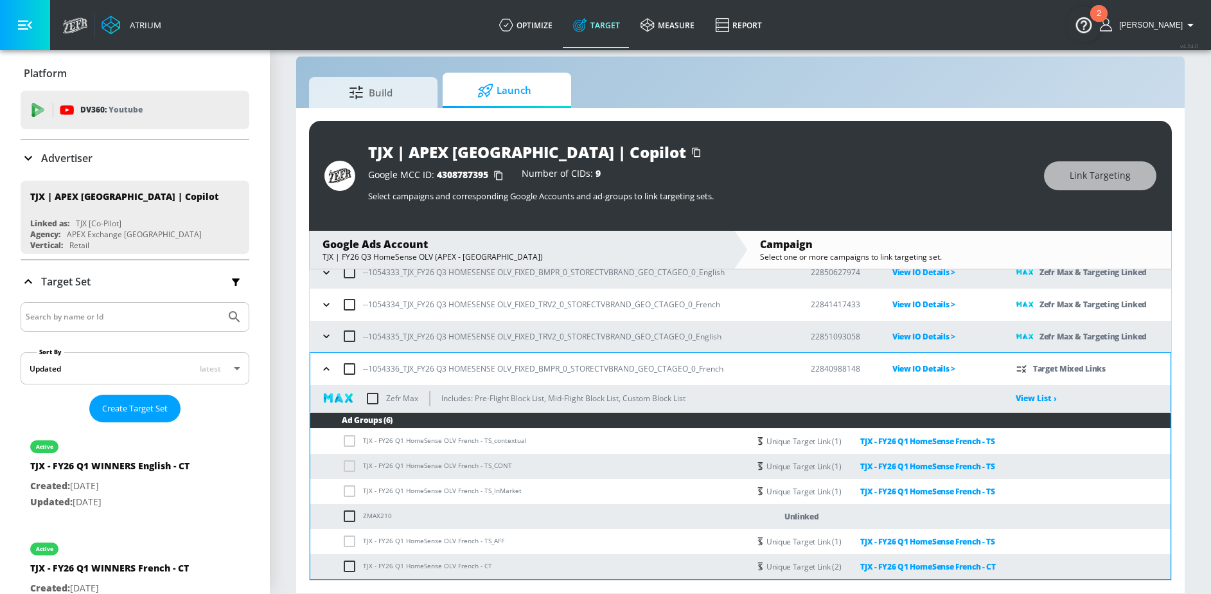
click at [371, 400] on input "checkbox" at bounding box center [372, 398] width 27 height 27
checkbox input "true"
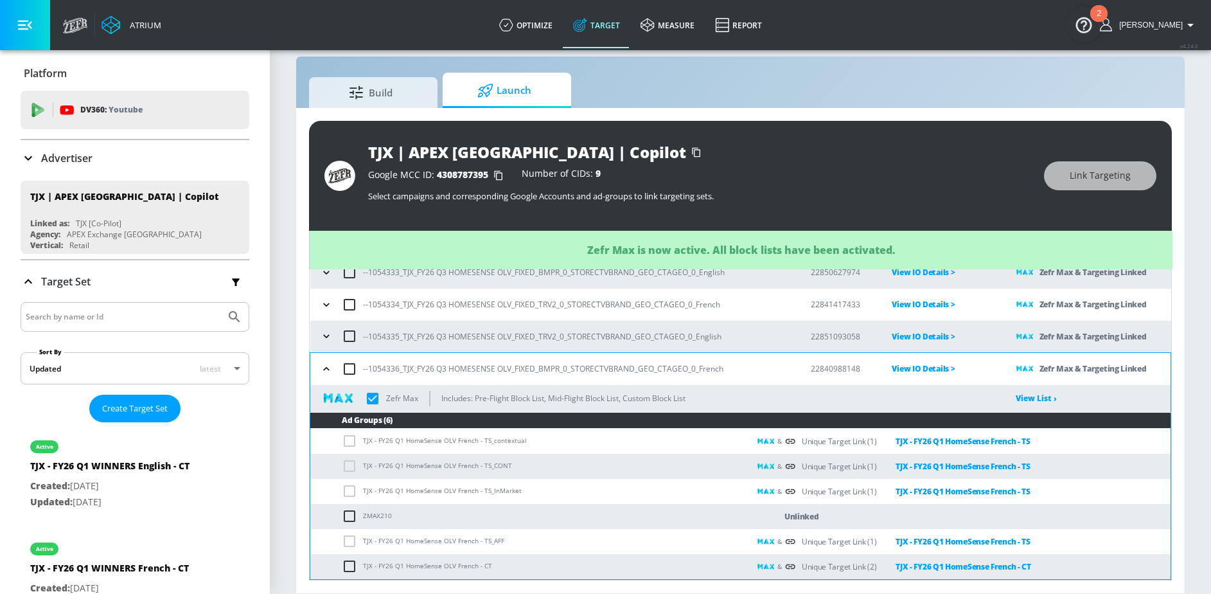
click at [329, 371] on icon "button" at bounding box center [326, 368] width 13 height 13
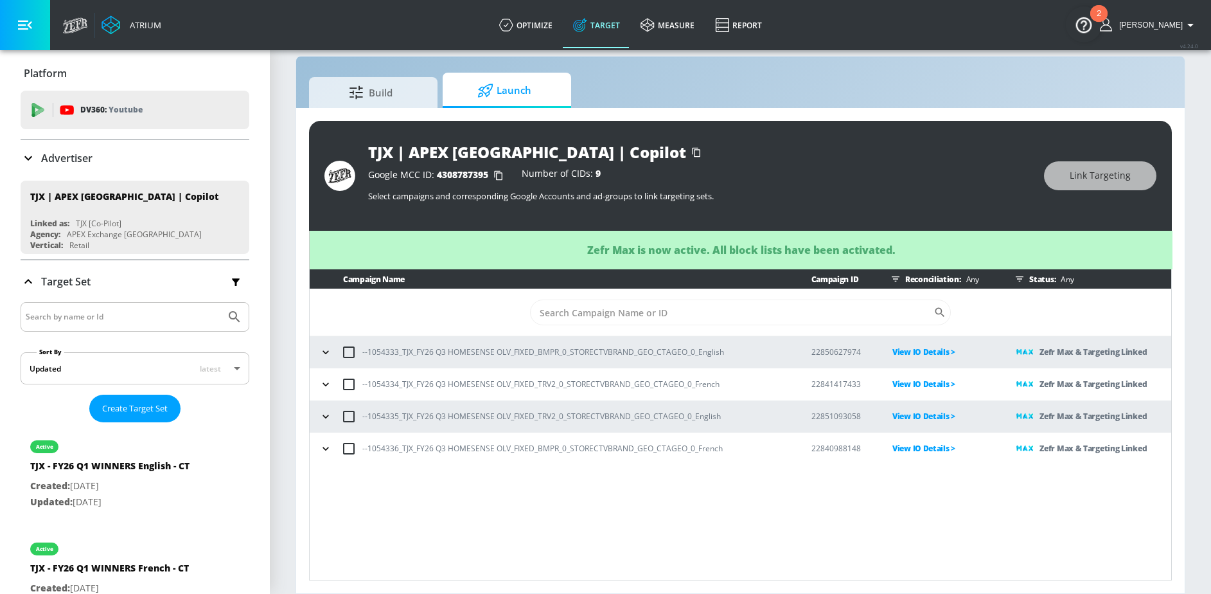
scroll to position [0, 0]
